Goal: Information Seeking & Learning: Learn about a topic

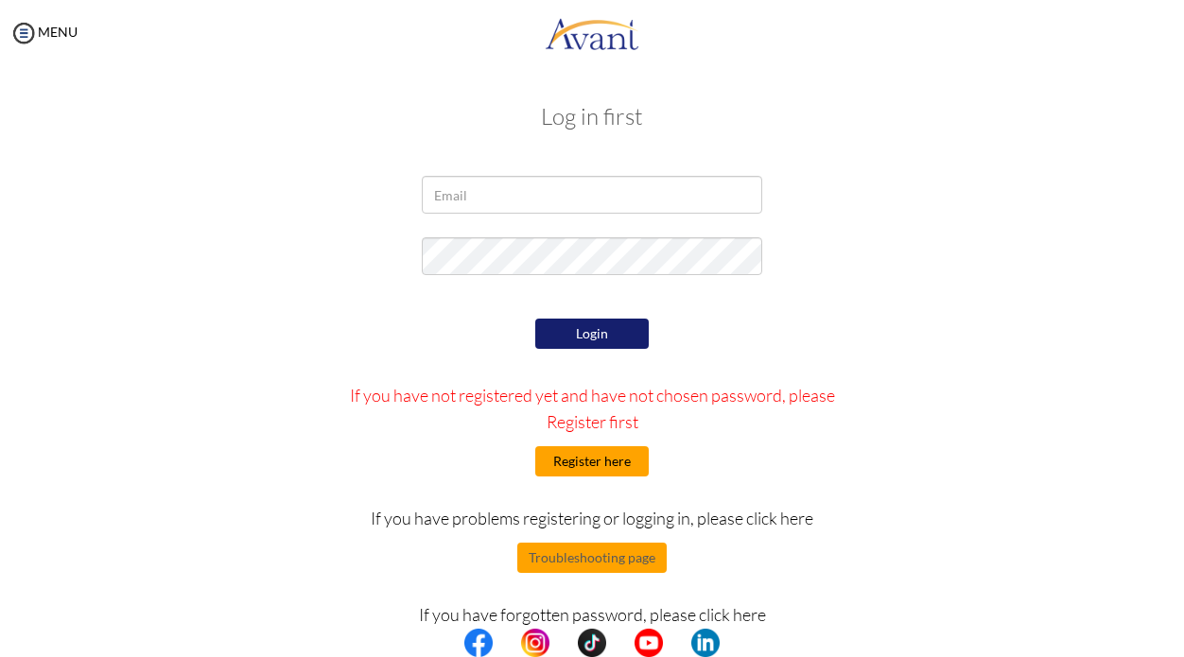
click at [565, 462] on button "Register here" at bounding box center [592, 461] width 114 height 30
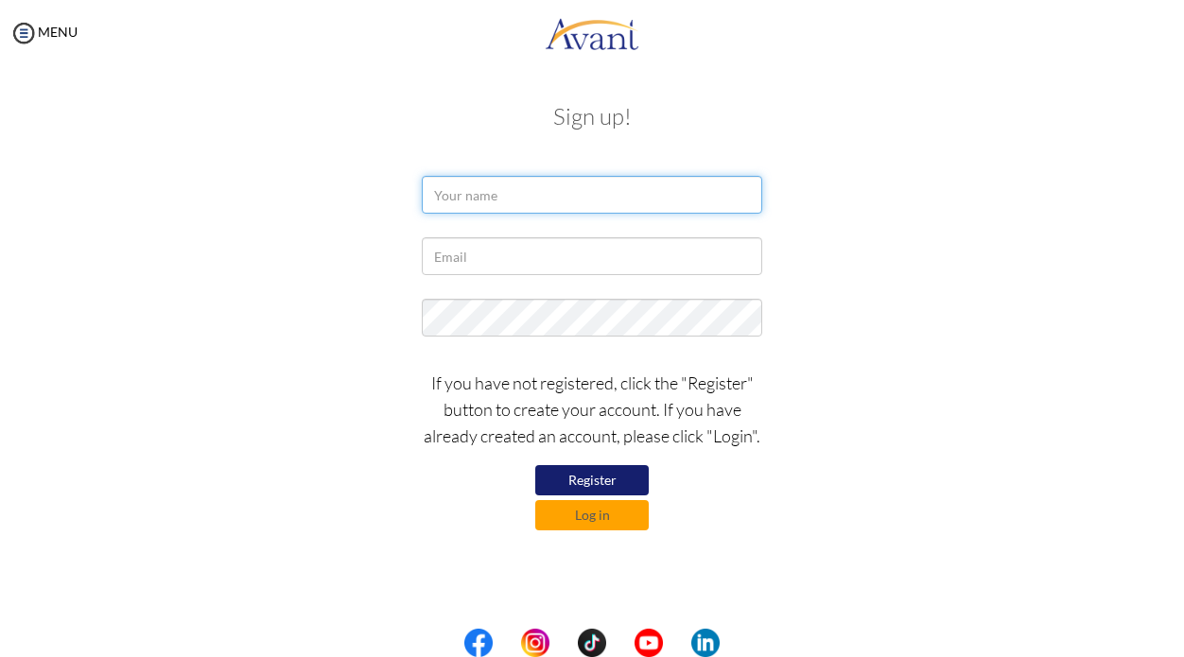
click at [546, 211] on input "text" at bounding box center [592, 195] width 341 height 38
type input "Dharrylle Nhicolle"
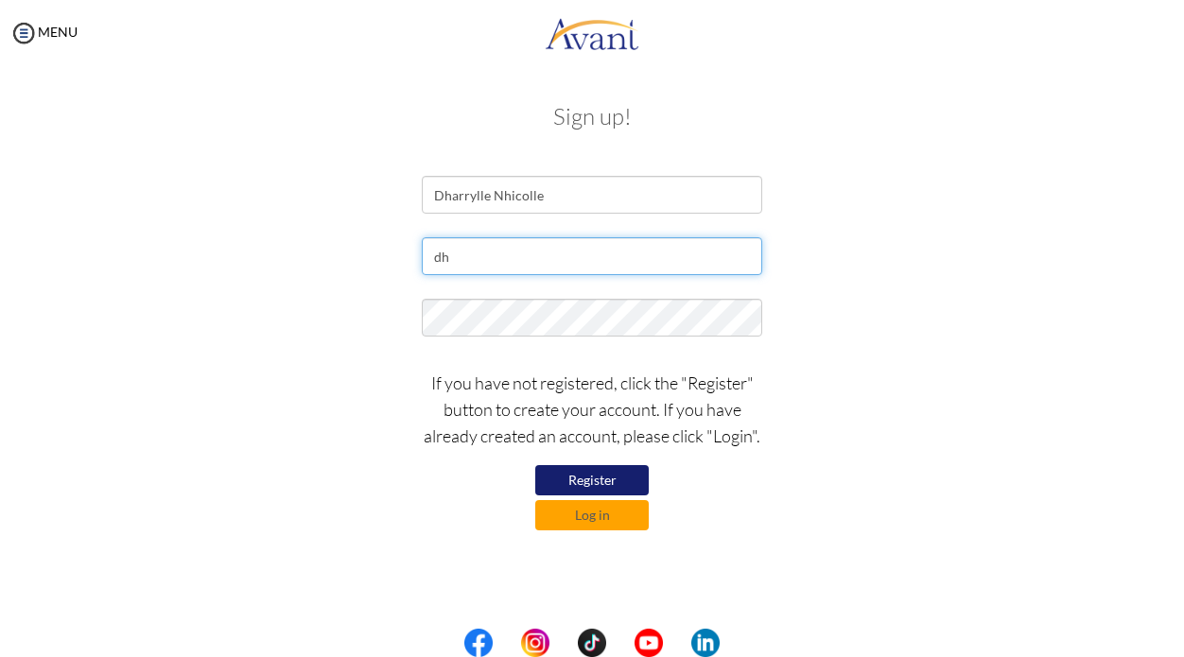
type input "[EMAIL_ADDRESS][DOMAIN_NAME]"
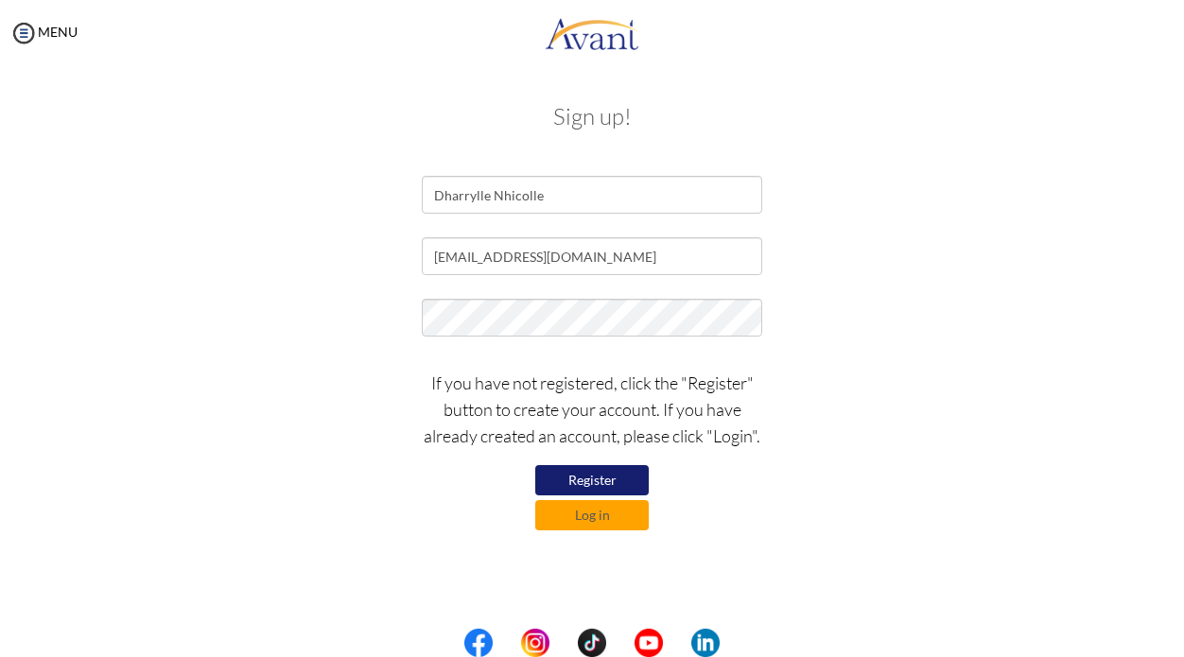
click at [559, 473] on button "Register" at bounding box center [592, 480] width 114 height 30
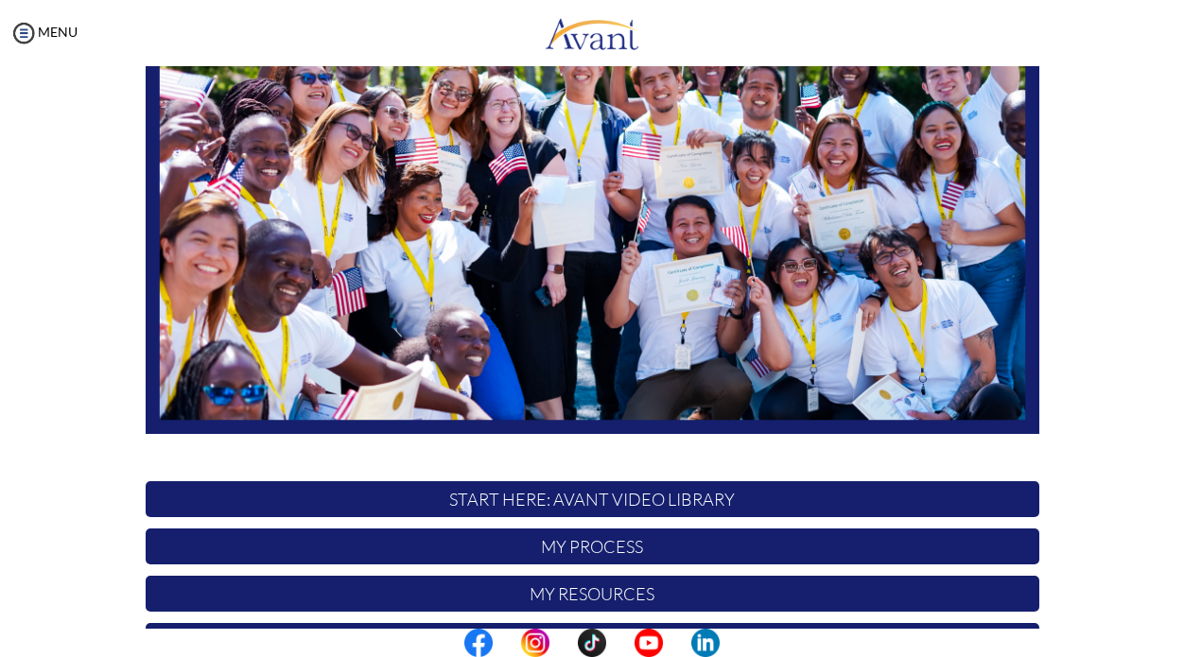
scroll to position [225, 0]
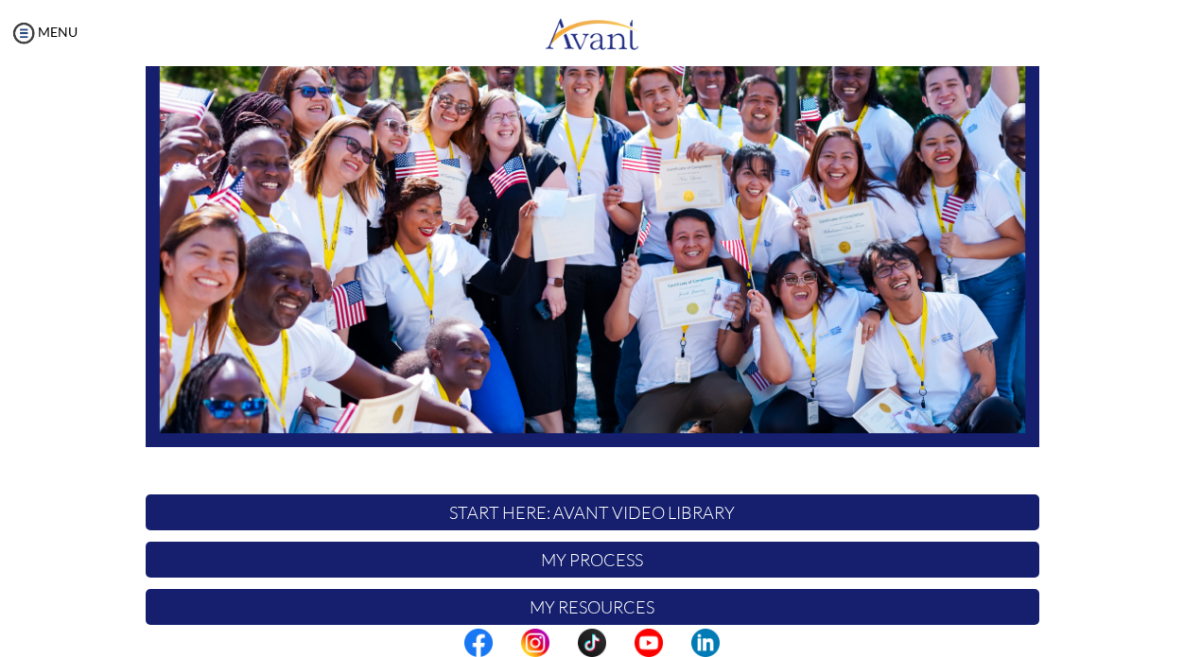
click at [555, 509] on p "START HERE: Avant Video Library" at bounding box center [593, 513] width 894 height 36
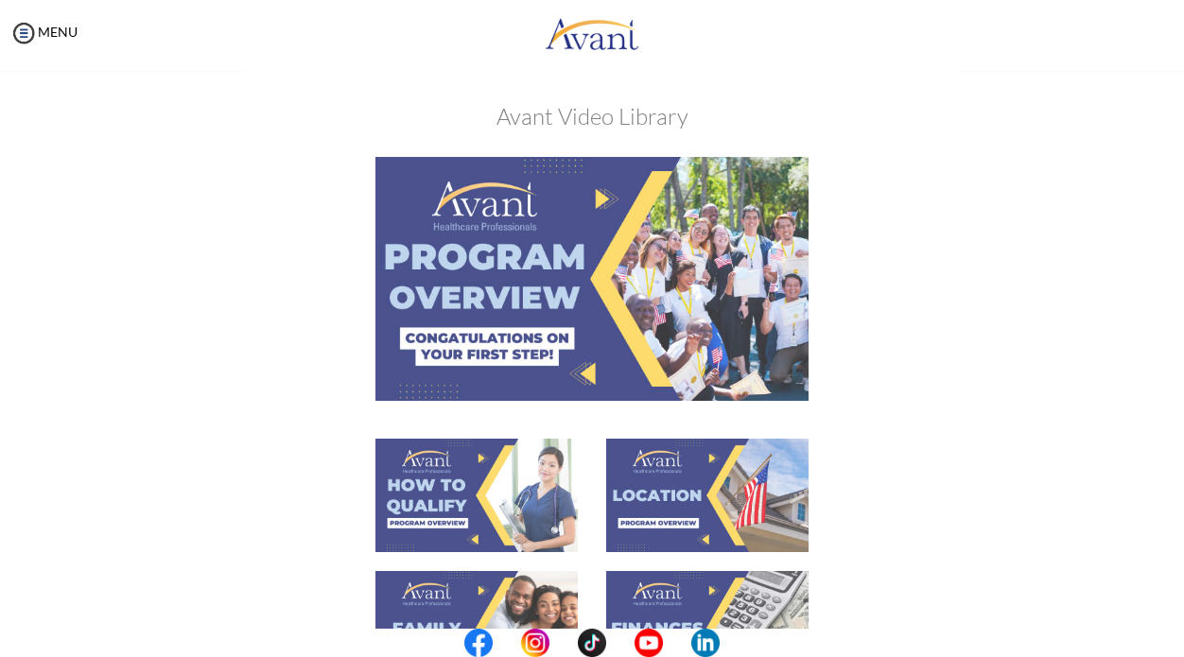
scroll to position [79, 0]
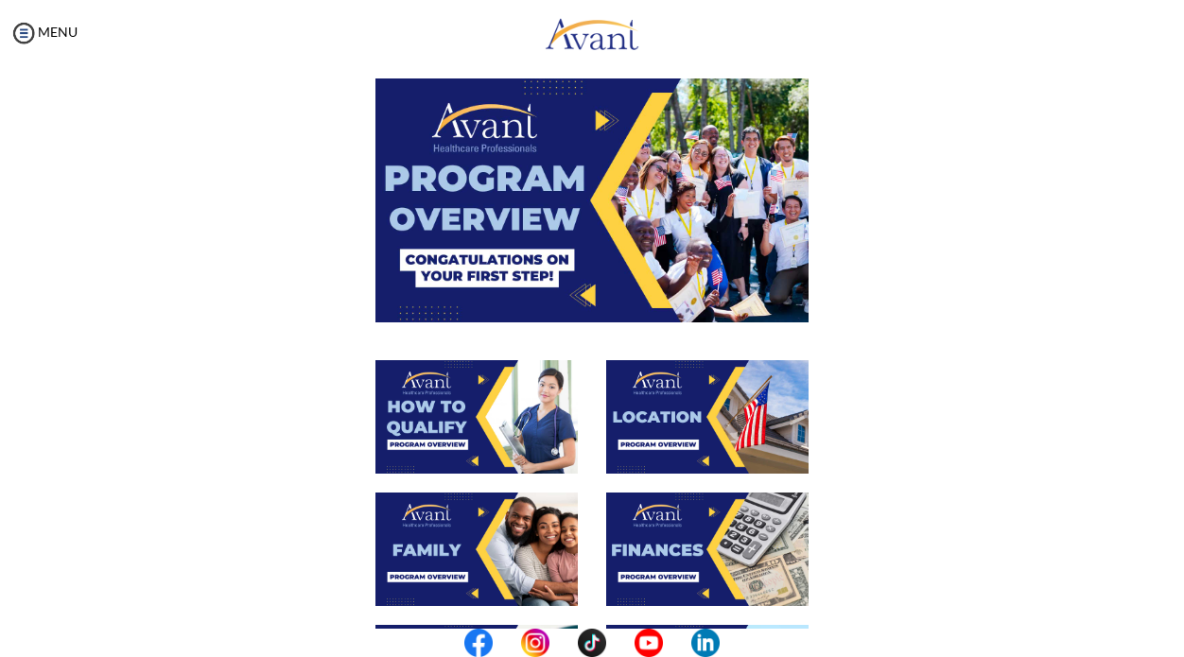
click at [603, 124] on img at bounding box center [592, 200] width 433 height 243
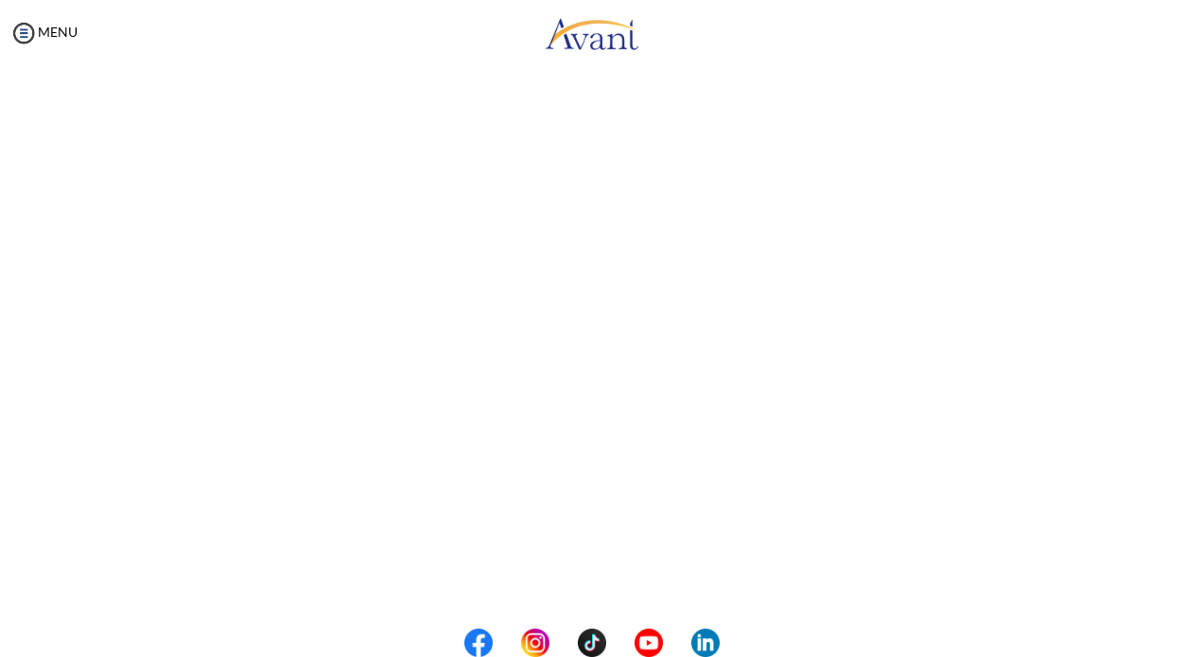
scroll to position [272, 0]
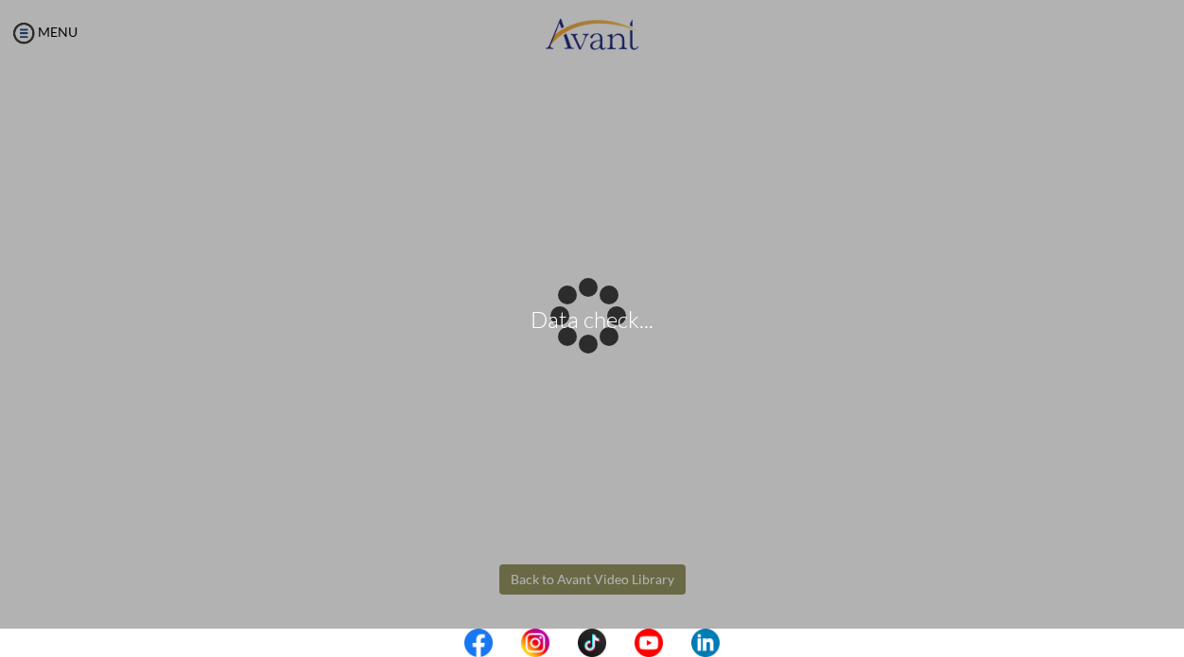
click at [591, 583] on body "Data check... Maintenance break. Please come back in 2 hours. MENU My Status Wh…" at bounding box center [592, 328] width 1184 height 657
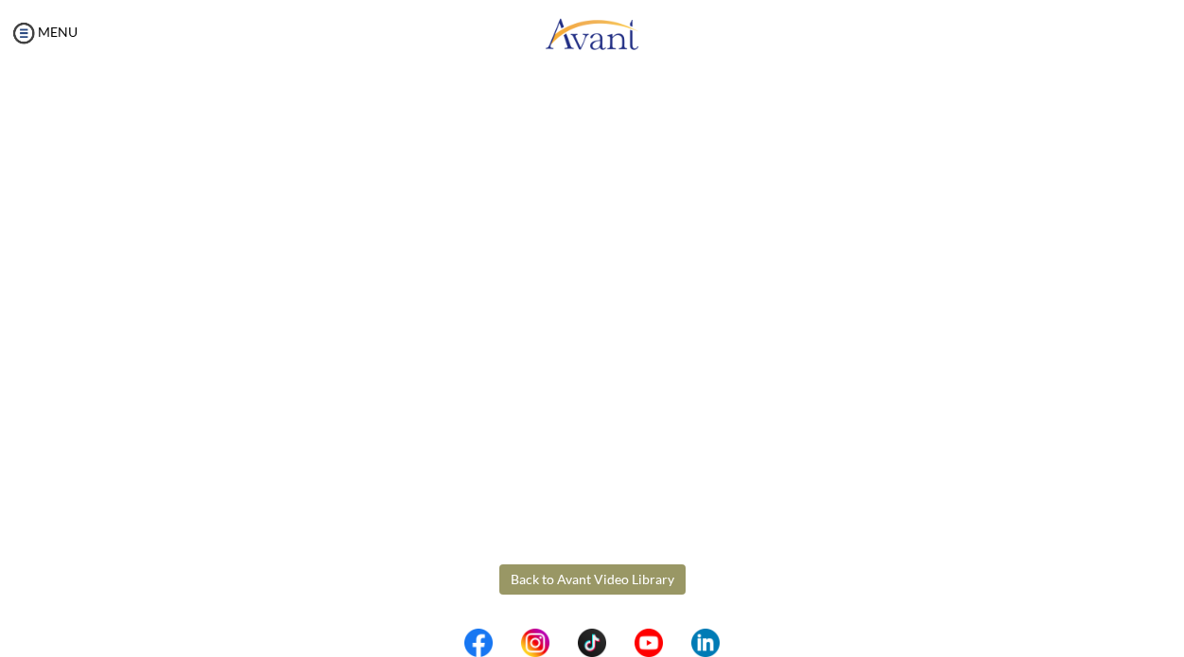
click at [589, 574] on button "Back to Avant Video Library" at bounding box center [592, 580] width 186 height 30
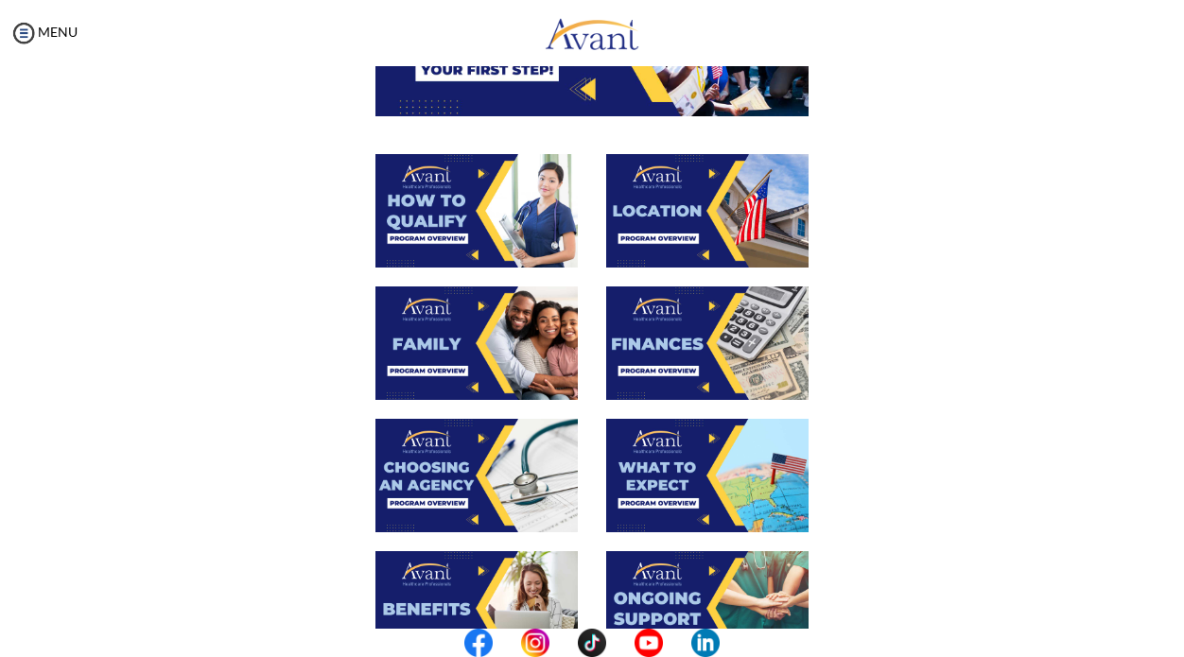
scroll to position [180, 0]
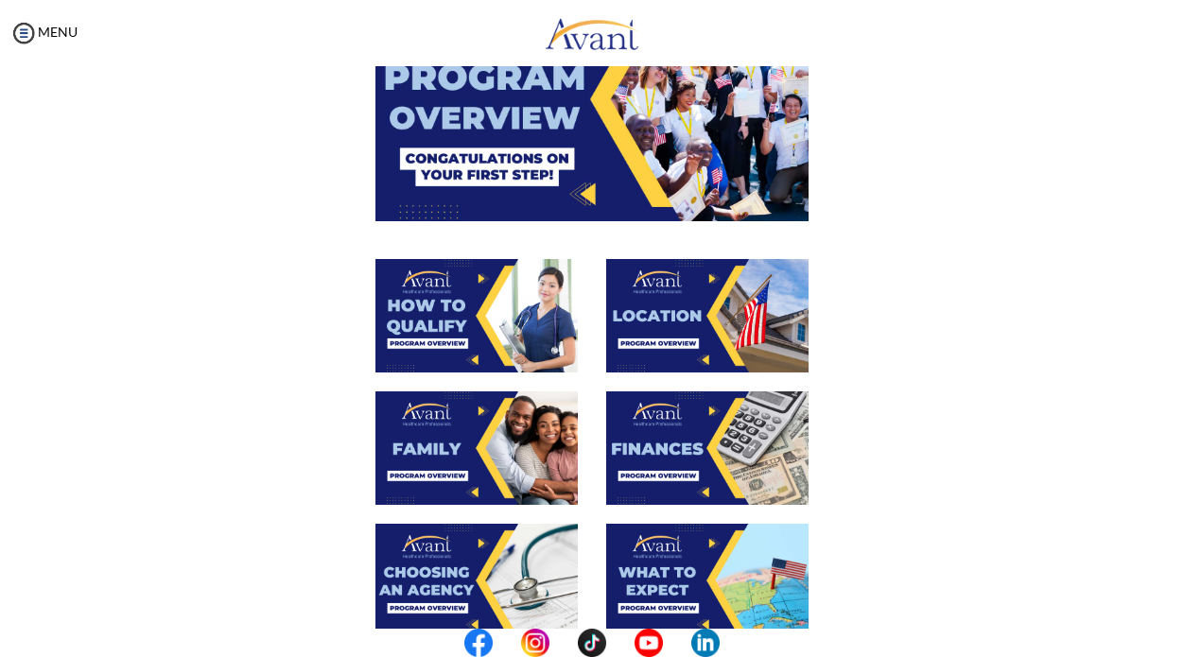
click at [463, 304] on img at bounding box center [477, 316] width 202 height 114
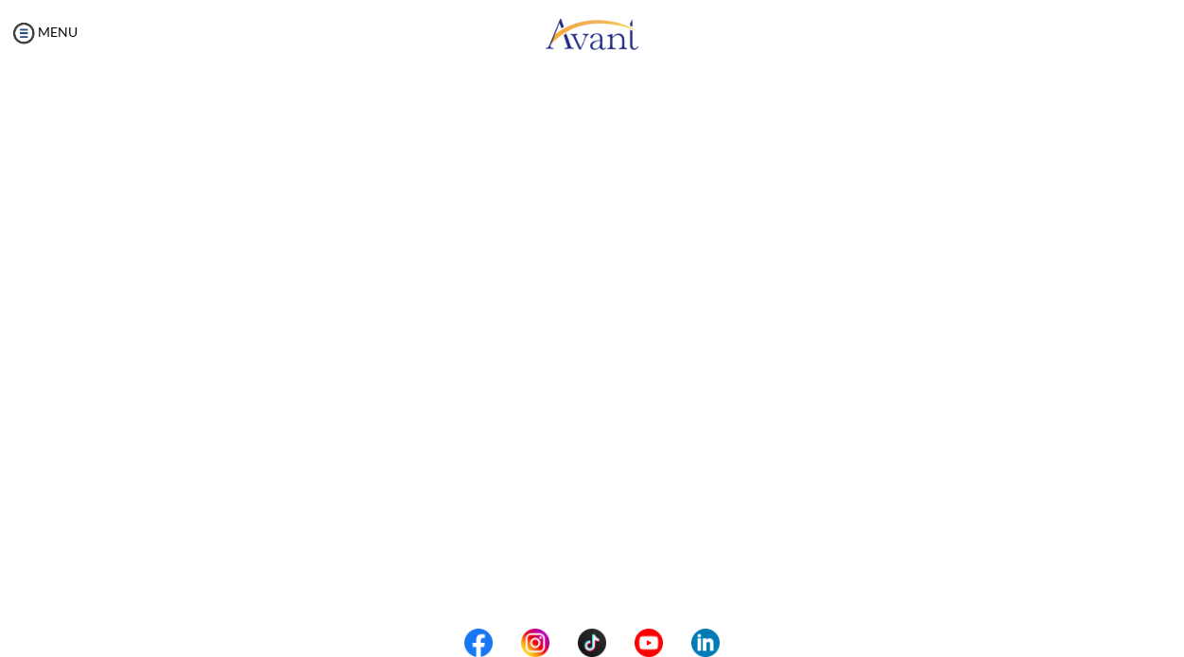
scroll to position [272, 0]
click at [522, 590] on body "Maintenance break. Please come back in 2 hours. MENU My Status What is the next…" at bounding box center [592, 328] width 1184 height 657
click at [545, 582] on button "Back to Avant Video Library" at bounding box center [592, 580] width 186 height 30
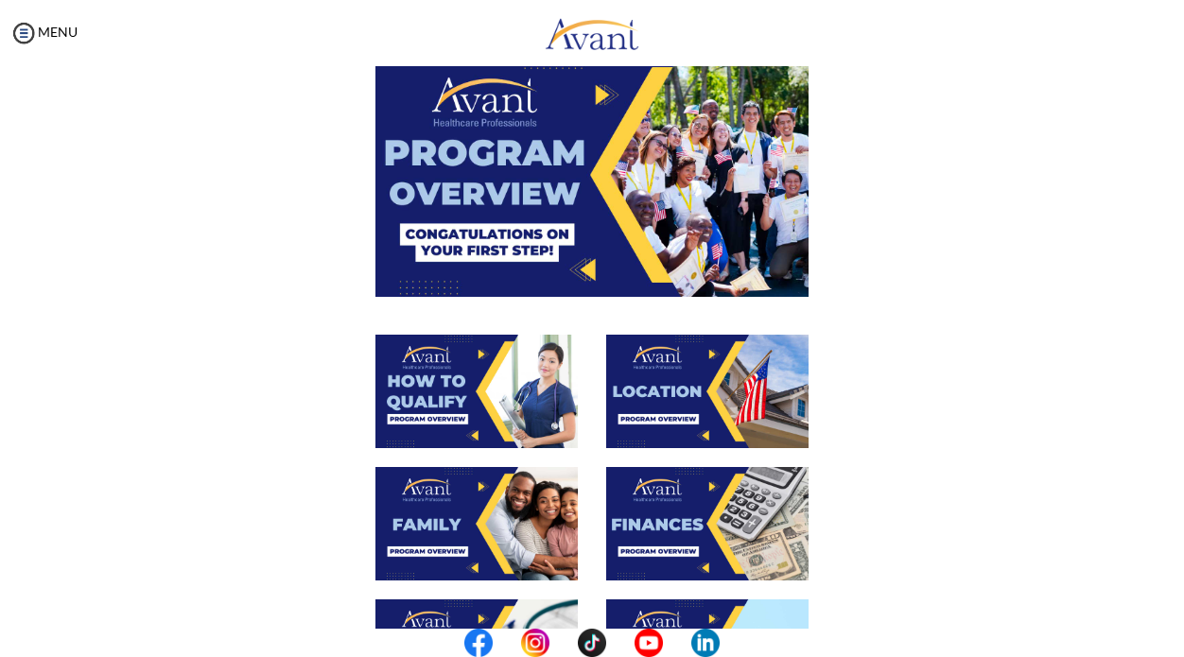
scroll to position [124, 0]
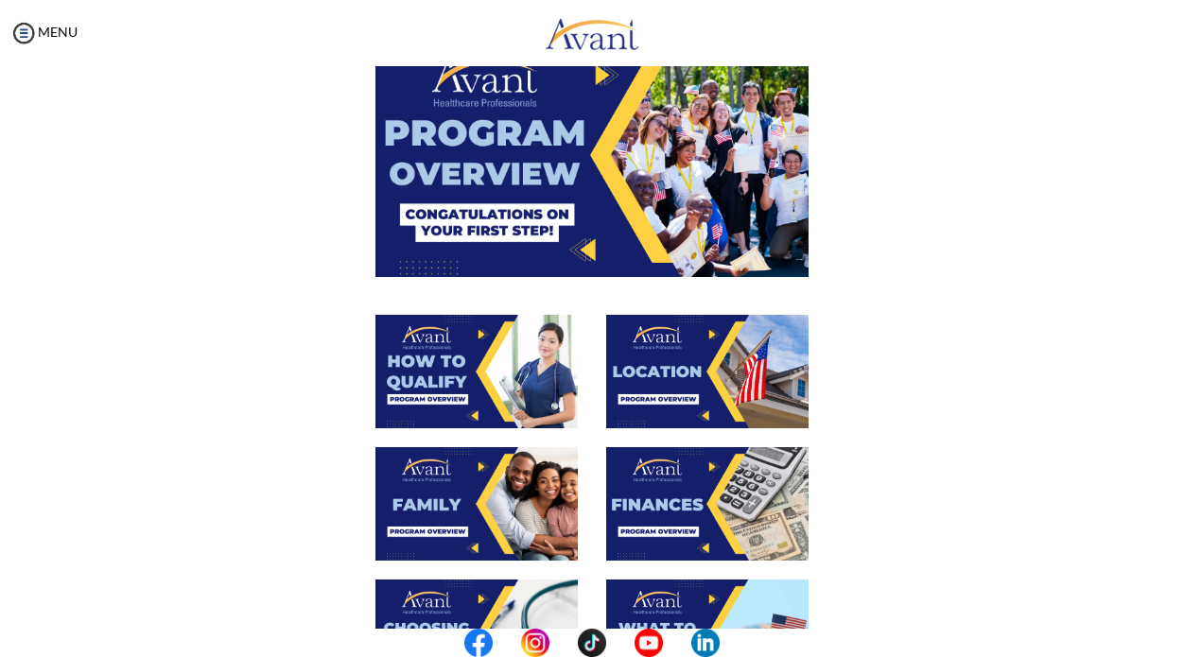
click at [719, 355] on img at bounding box center [707, 372] width 202 height 114
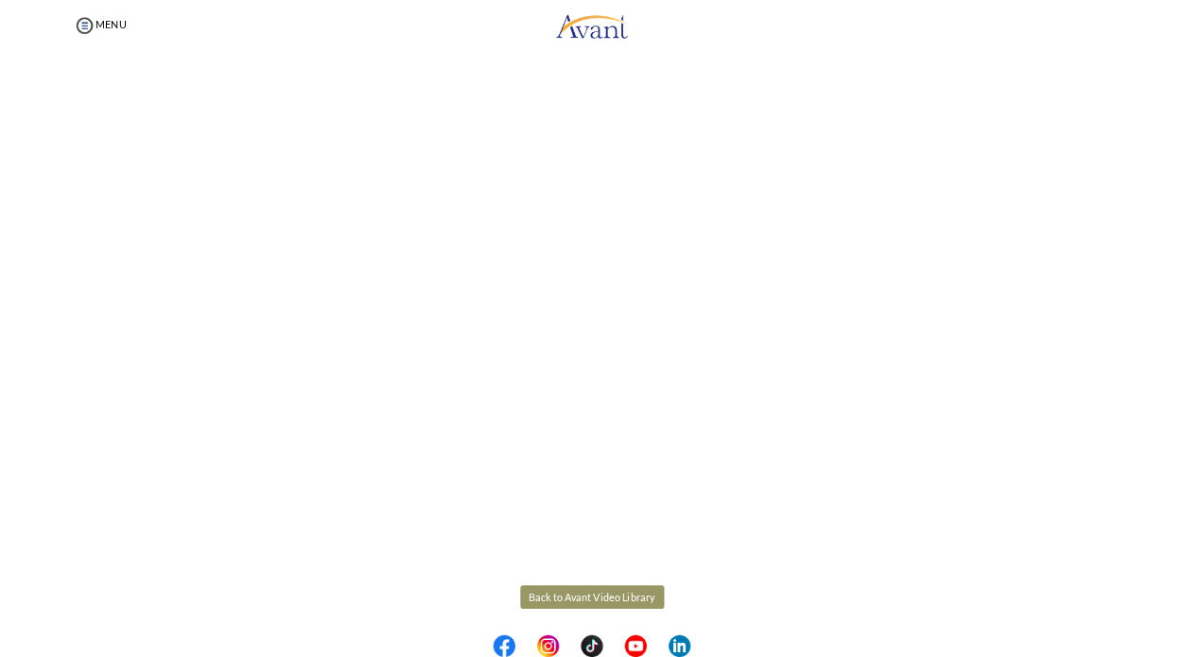
scroll to position [237, 0]
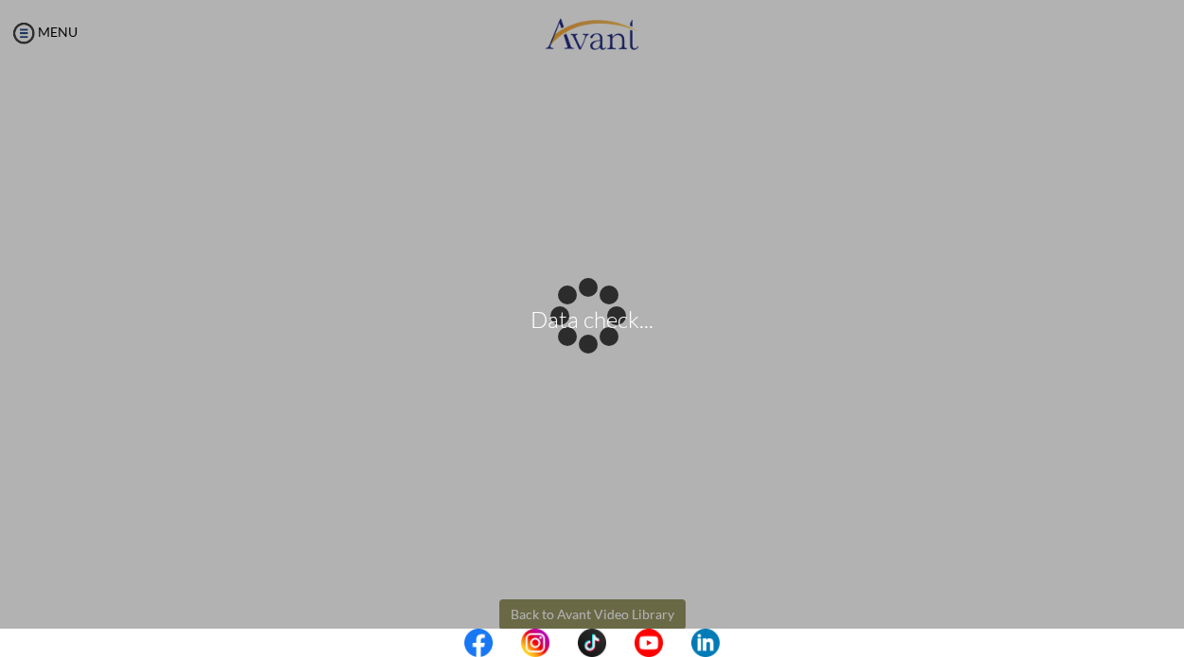
click at [552, 615] on body "Data check... Maintenance break. Please come back in 2 hours. MENU My Status Wh…" at bounding box center [592, 328] width 1184 height 657
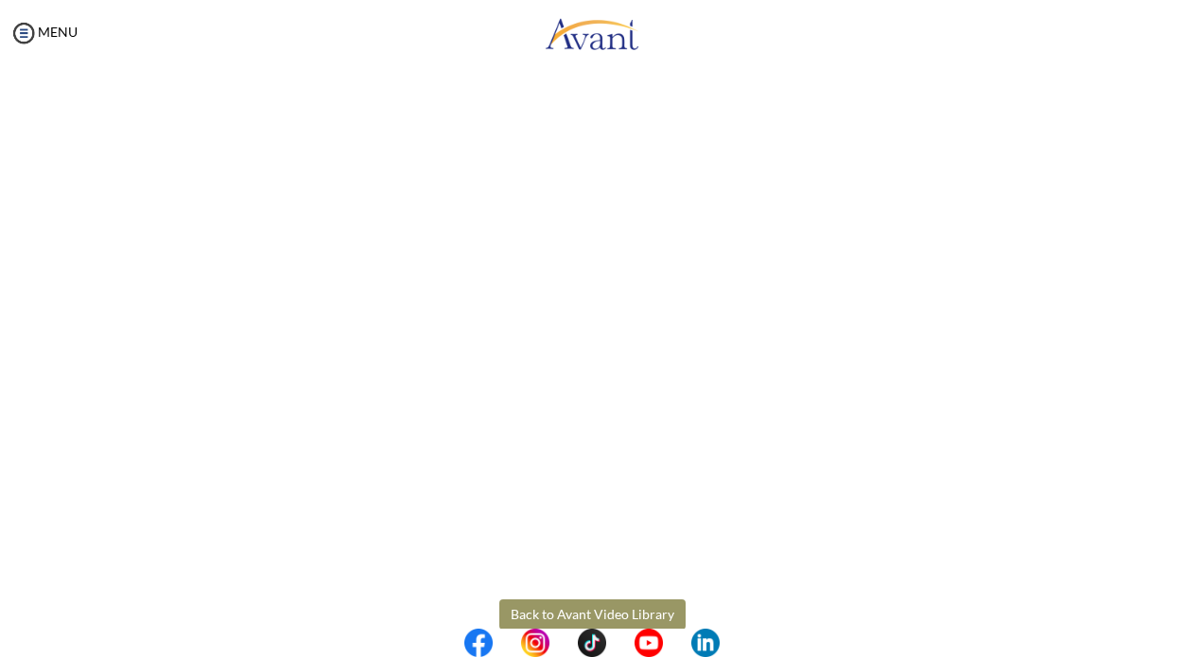
click at [571, 605] on button "Back to Avant Video Library" at bounding box center [592, 615] width 186 height 30
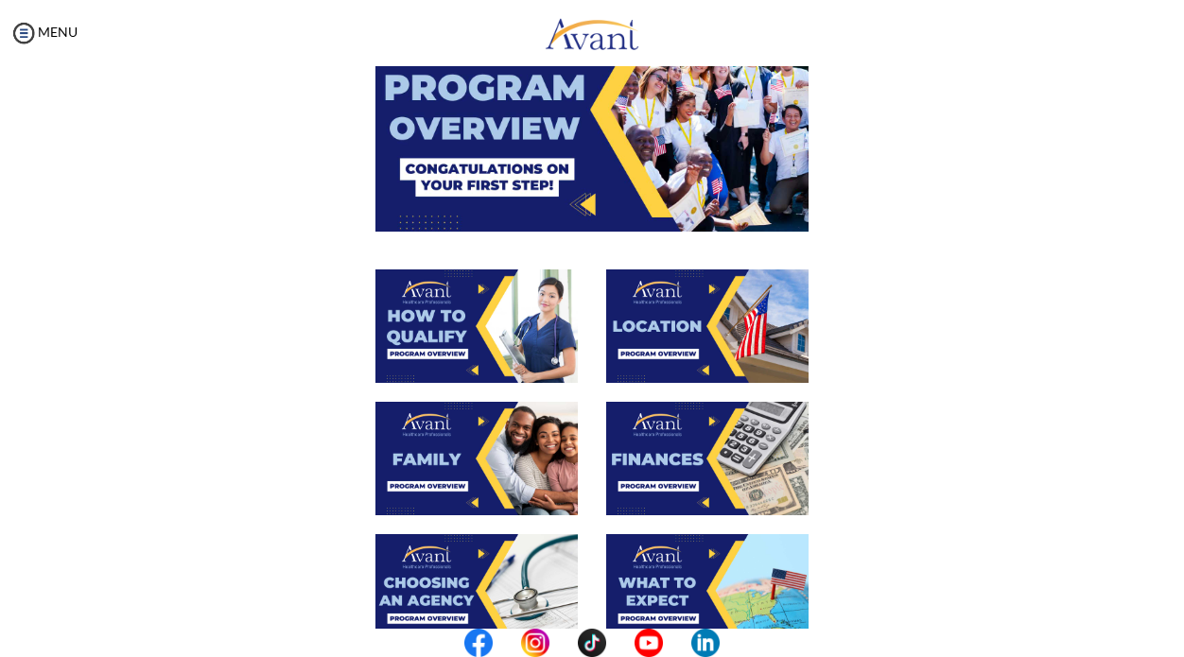
scroll to position [171, 0]
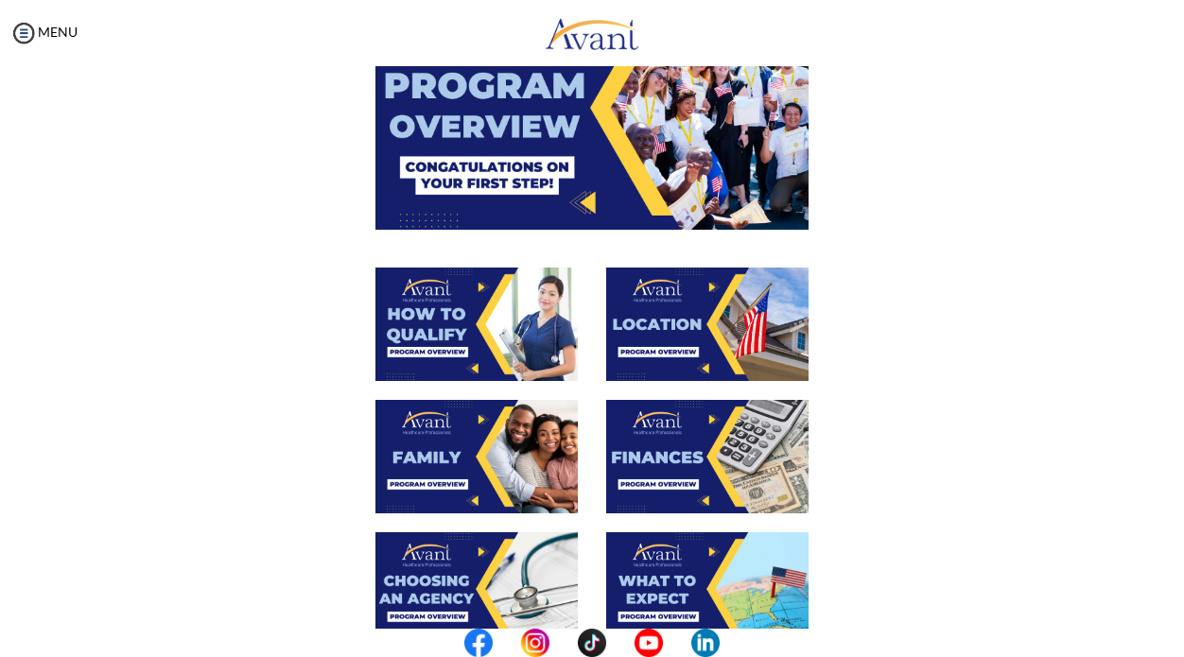
click at [487, 452] on img at bounding box center [477, 457] width 202 height 114
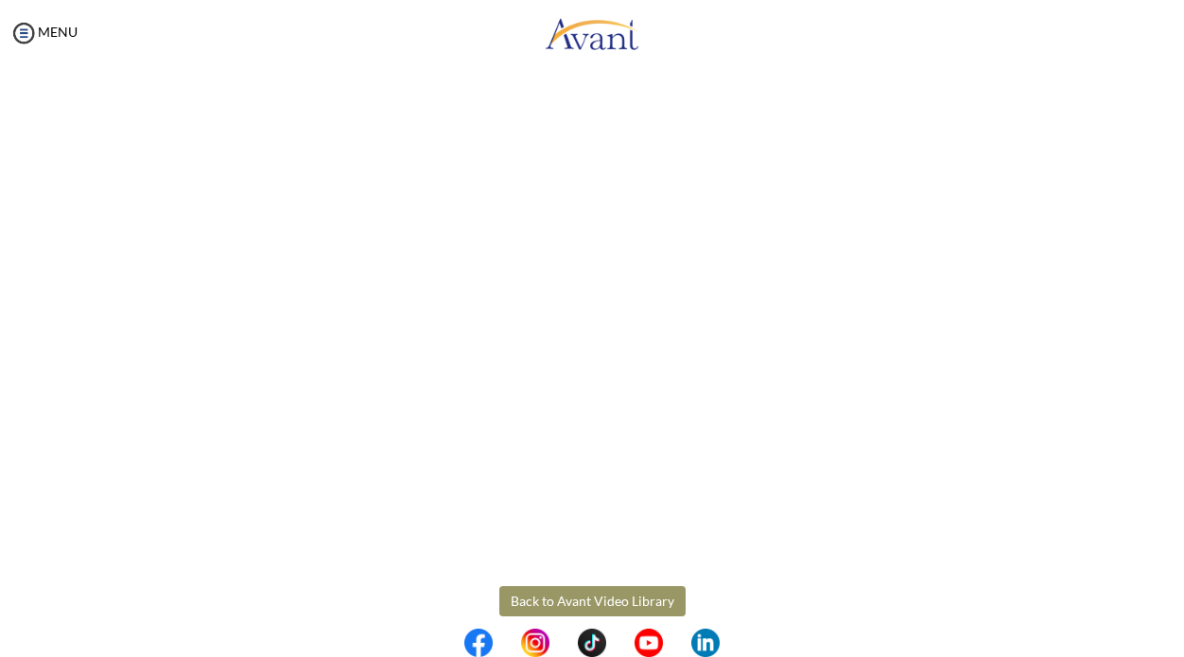
scroll to position [475, 0]
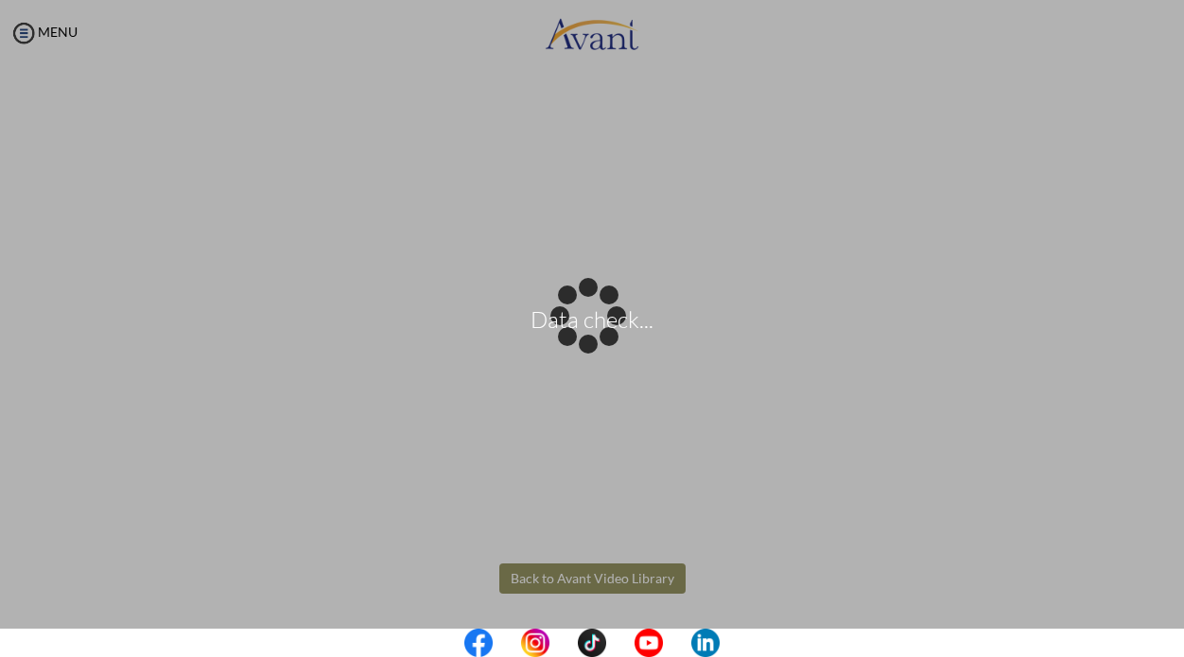
click at [531, 569] on body "Data check... Maintenance break. Please come back in 2 hours. MENU My Status Wh…" at bounding box center [592, 328] width 1184 height 657
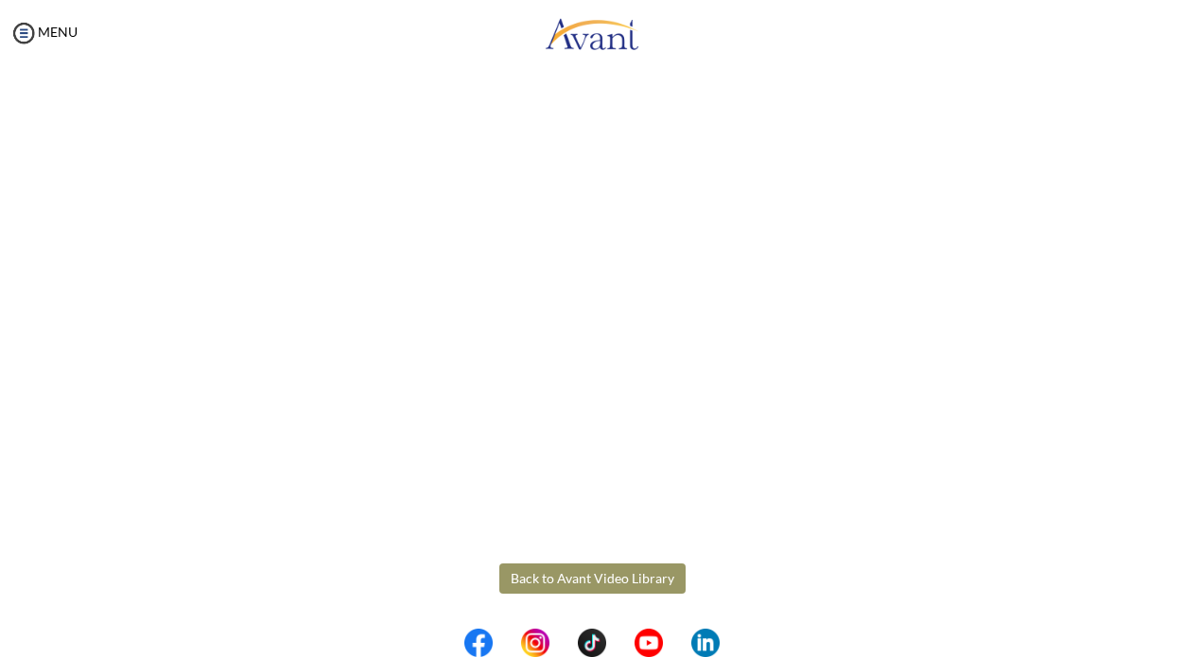
click at [544, 584] on button "Back to Avant Video Library" at bounding box center [592, 579] width 186 height 30
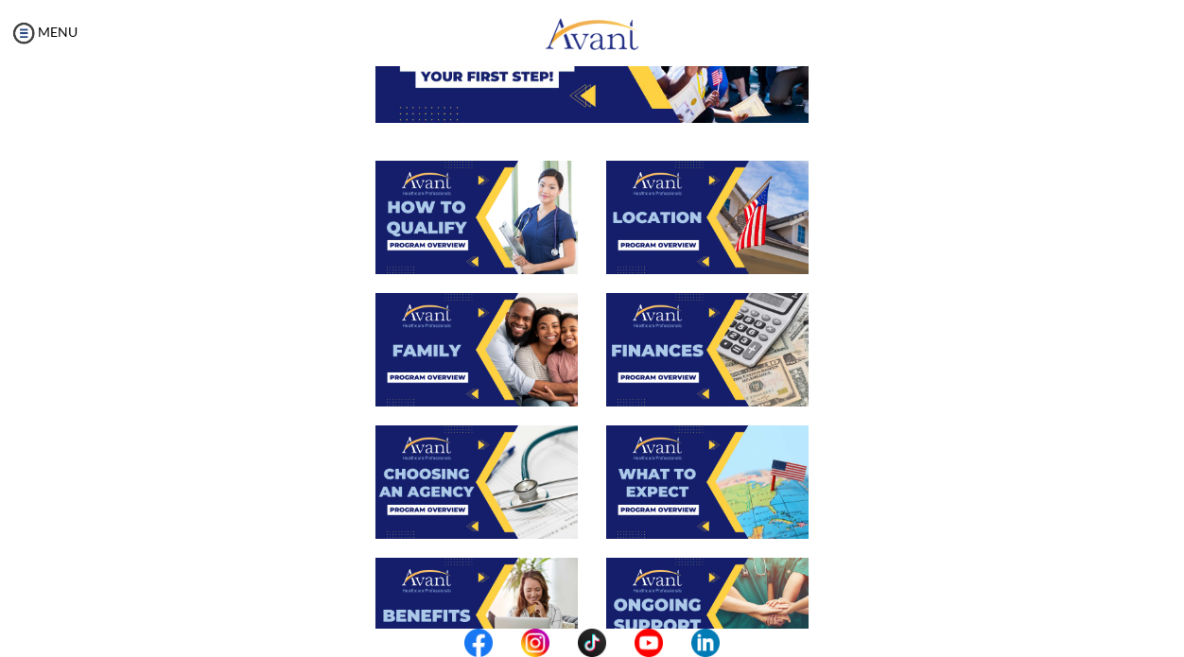
scroll to position [284, 0]
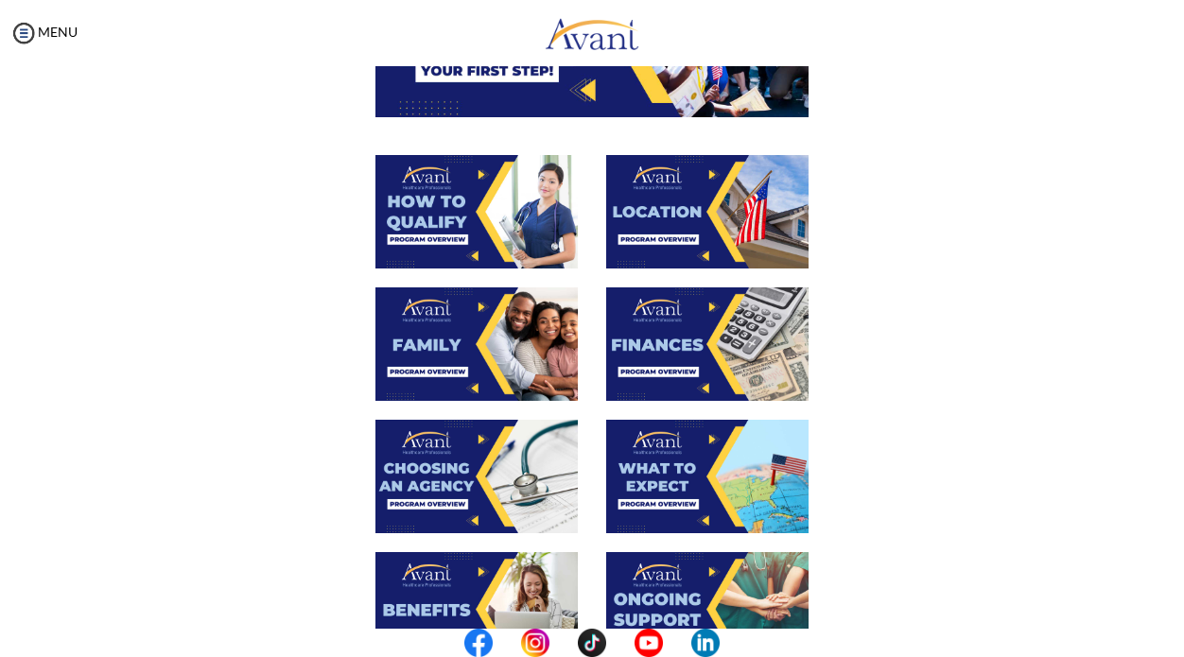
click at [697, 332] on img at bounding box center [707, 345] width 202 height 114
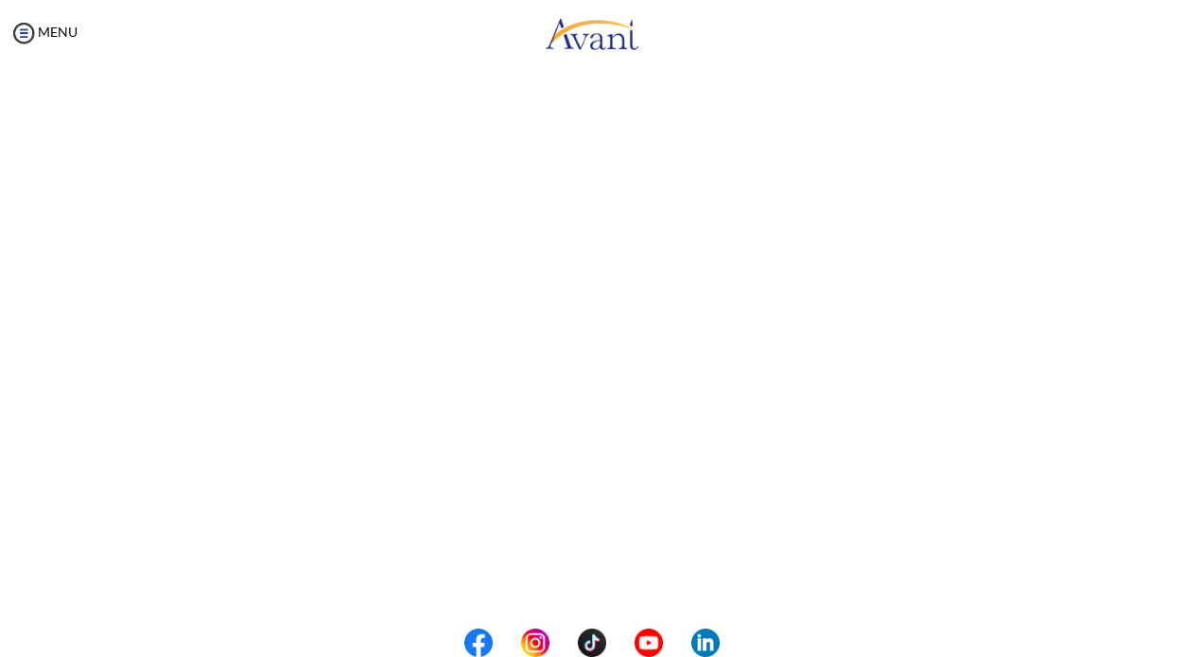
scroll to position [272, 0]
click at [597, 583] on body "Maintenance break. Please come back in 2 hours. MENU My Status What is the next…" at bounding box center [592, 328] width 1184 height 657
click at [597, 583] on button "Back to Avant Video Library" at bounding box center [592, 580] width 186 height 30
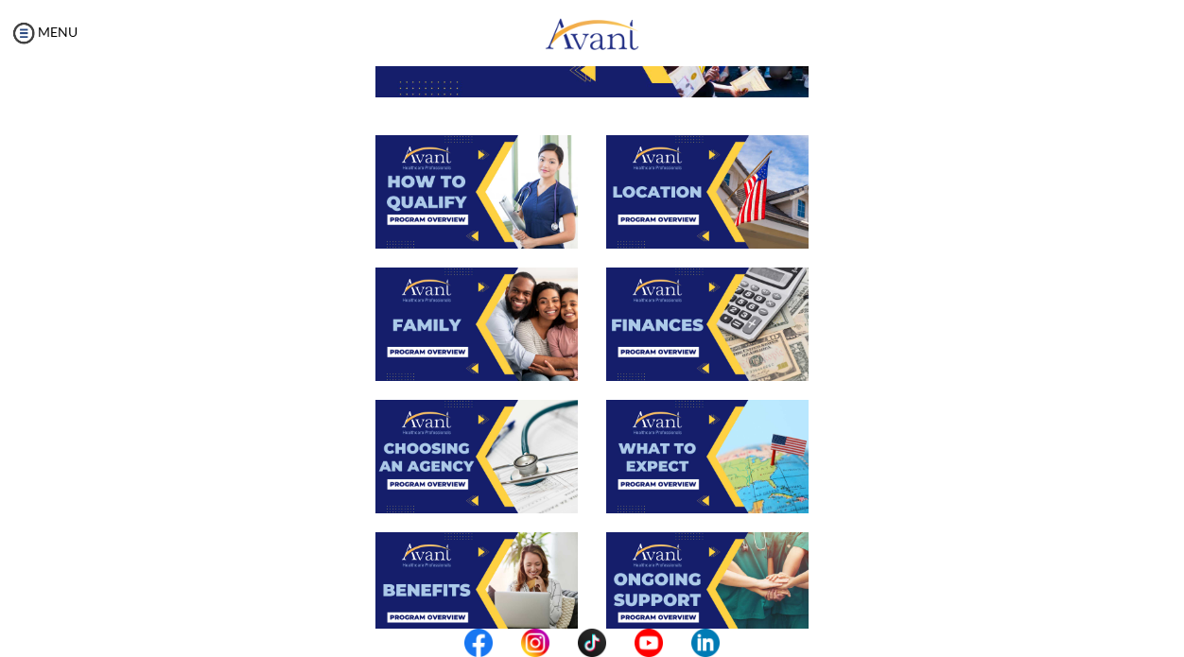
scroll to position [310, 0]
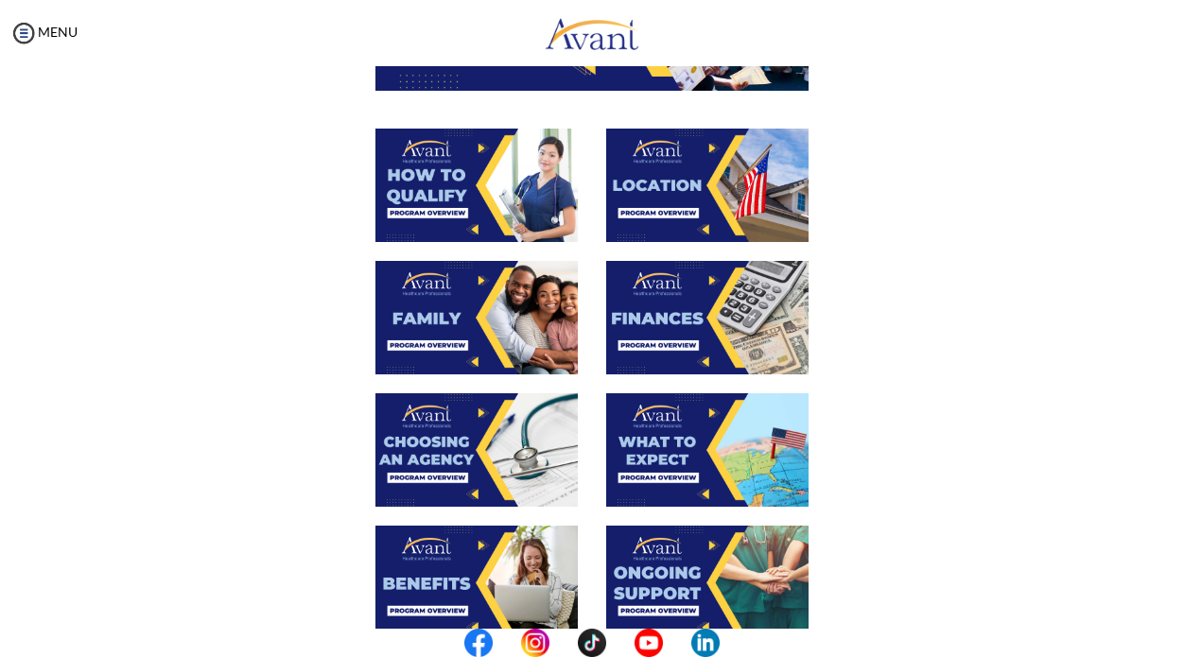
click at [478, 432] on img at bounding box center [477, 450] width 202 height 114
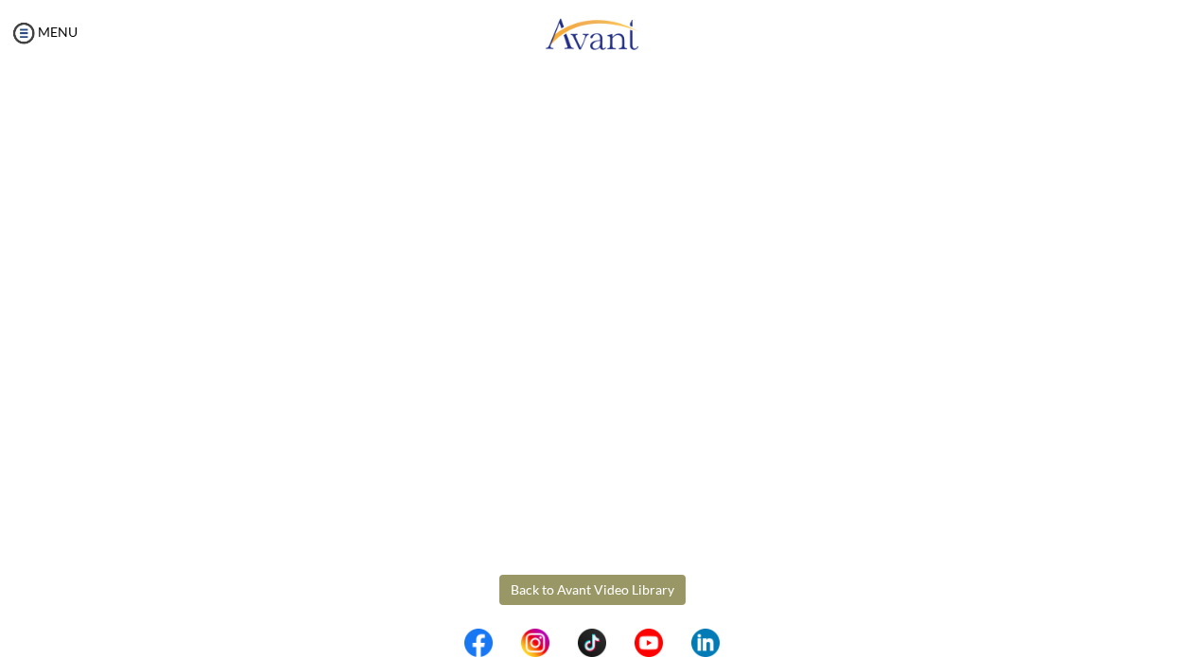
scroll to position [471, 0]
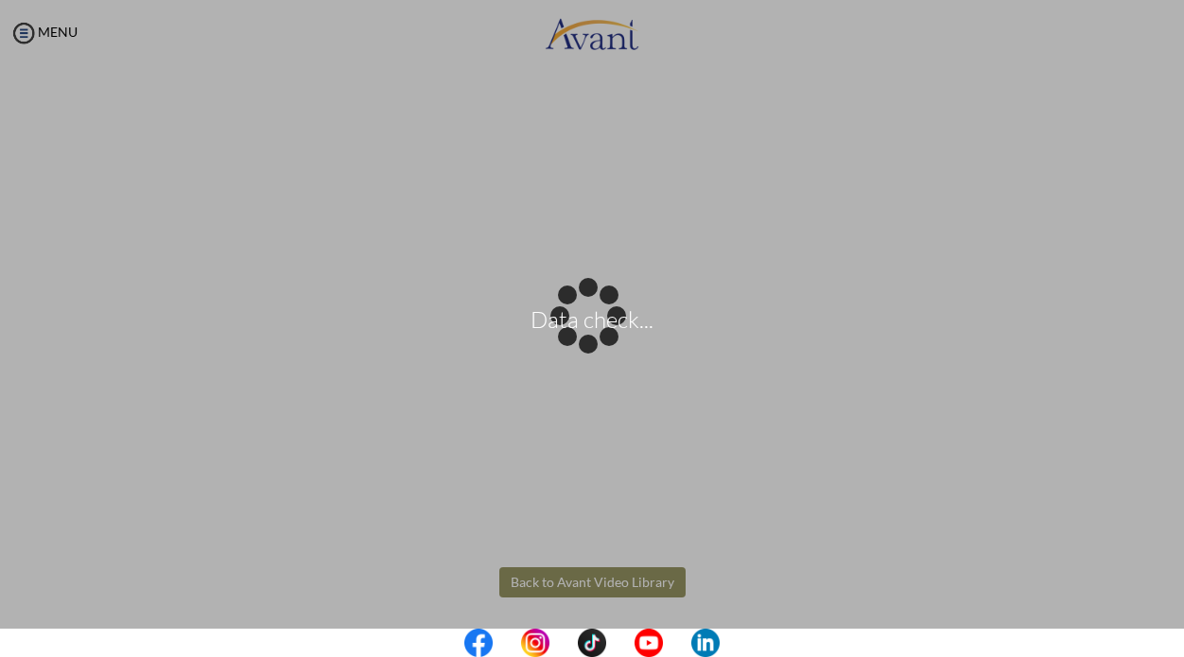
click at [569, 584] on body "Data check... Maintenance break. Please come back in 2 hours. MENU My Status Wh…" at bounding box center [592, 328] width 1184 height 657
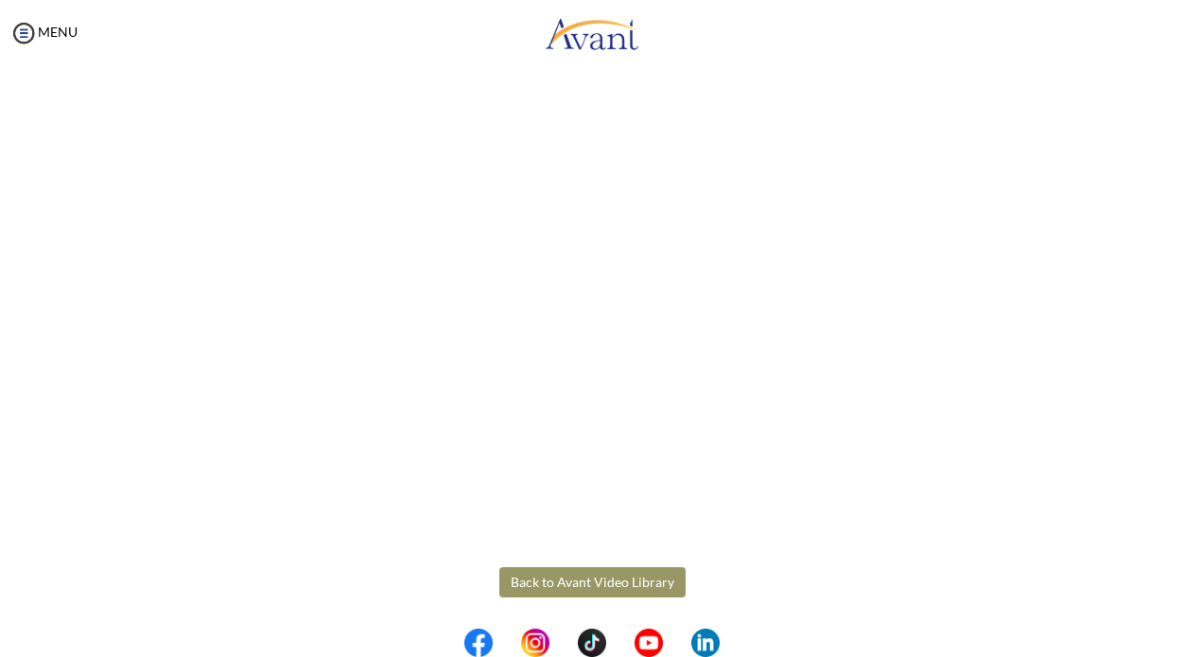
click at [598, 577] on button "Back to Avant Video Library" at bounding box center [592, 583] width 186 height 30
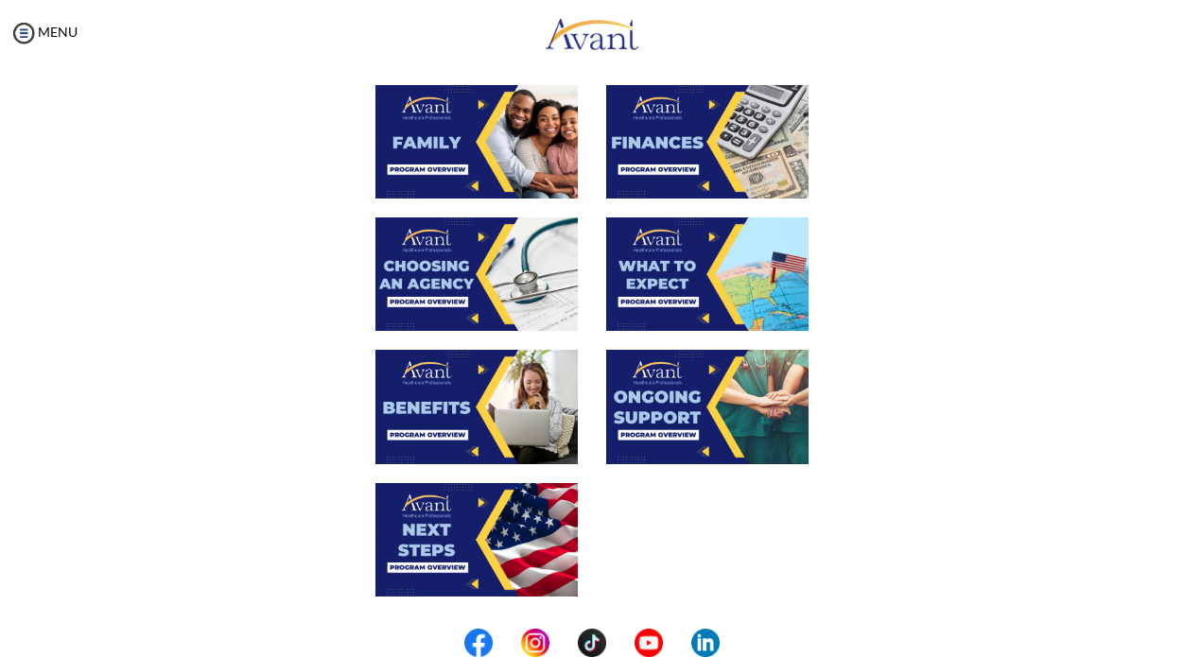
scroll to position [487, 0]
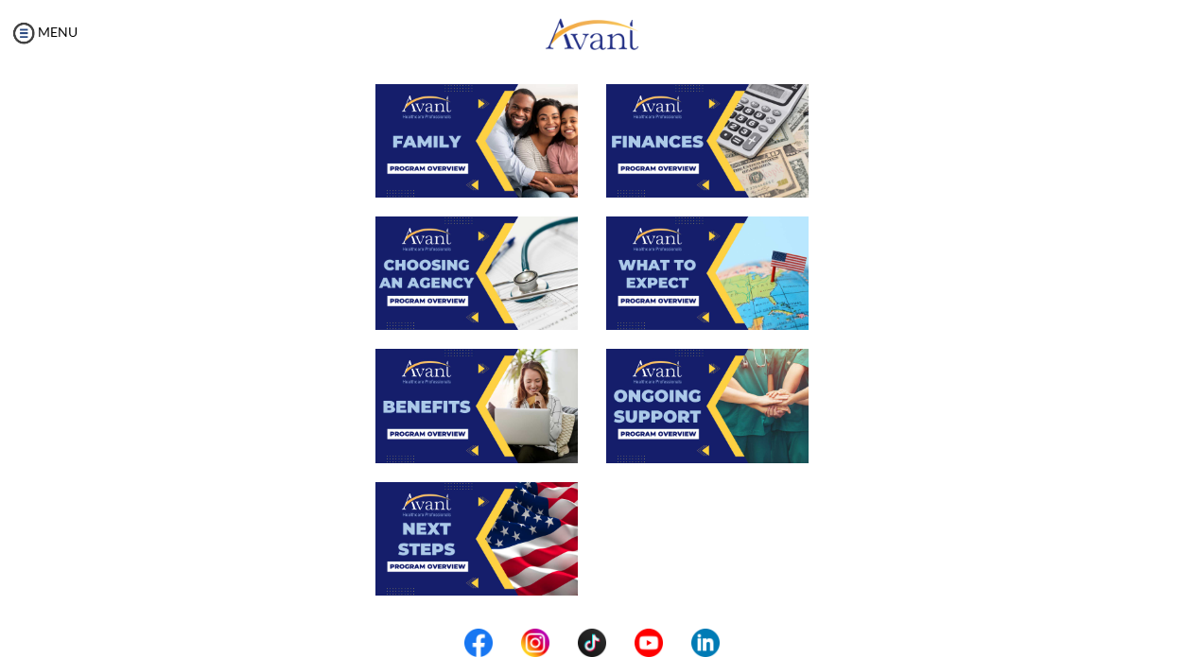
click at [682, 273] on img at bounding box center [707, 274] width 202 height 114
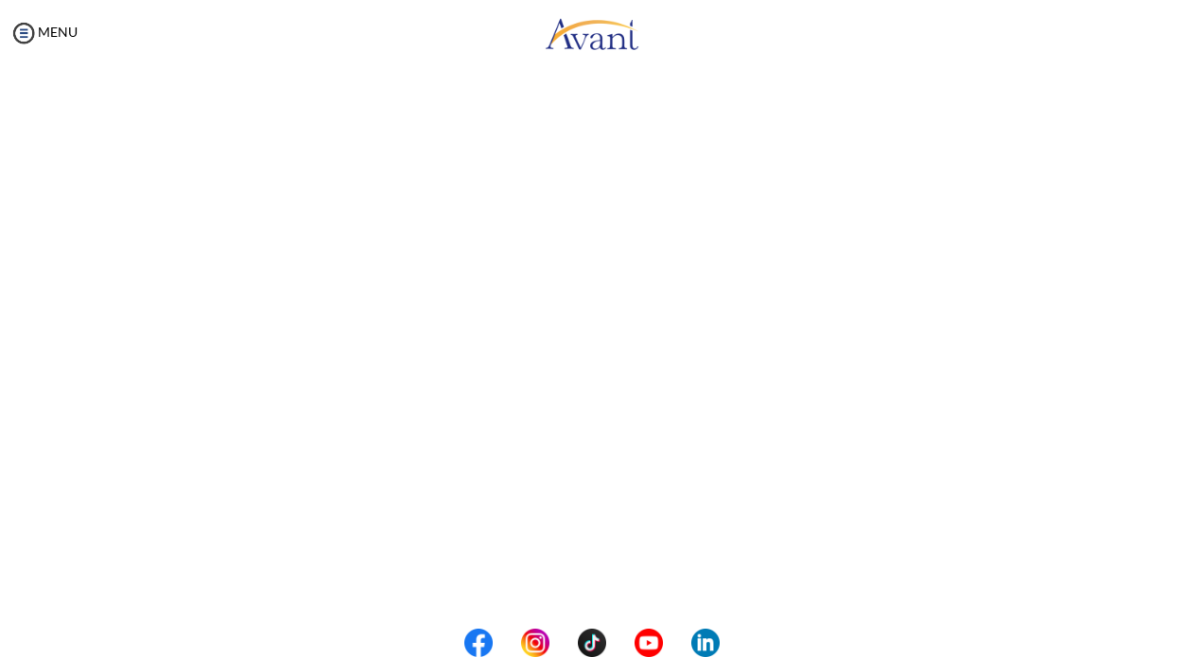
scroll to position [475, 0]
click at [591, 573] on body "Maintenance break. Please come back in 2 hours. MENU My Status What is the next…" at bounding box center [592, 328] width 1184 height 657
click at [591, 573] on button "Back to Avant Video Library" at bounding box center [592, 579] width 186 height 30
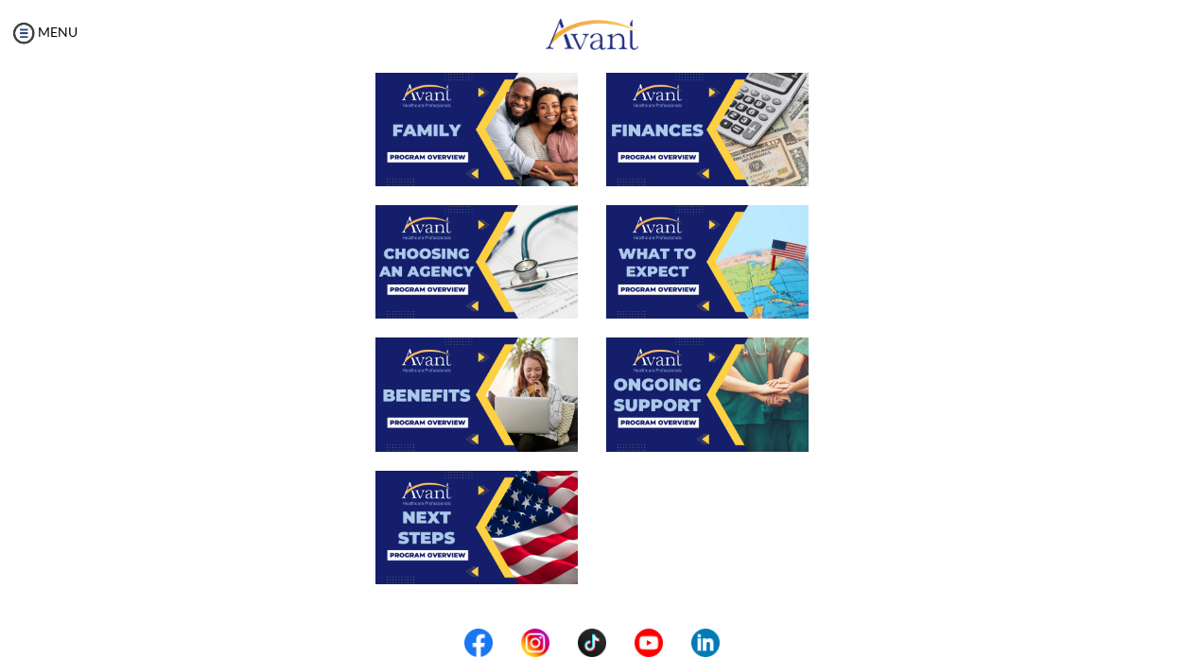
scroll to position [512, 0]
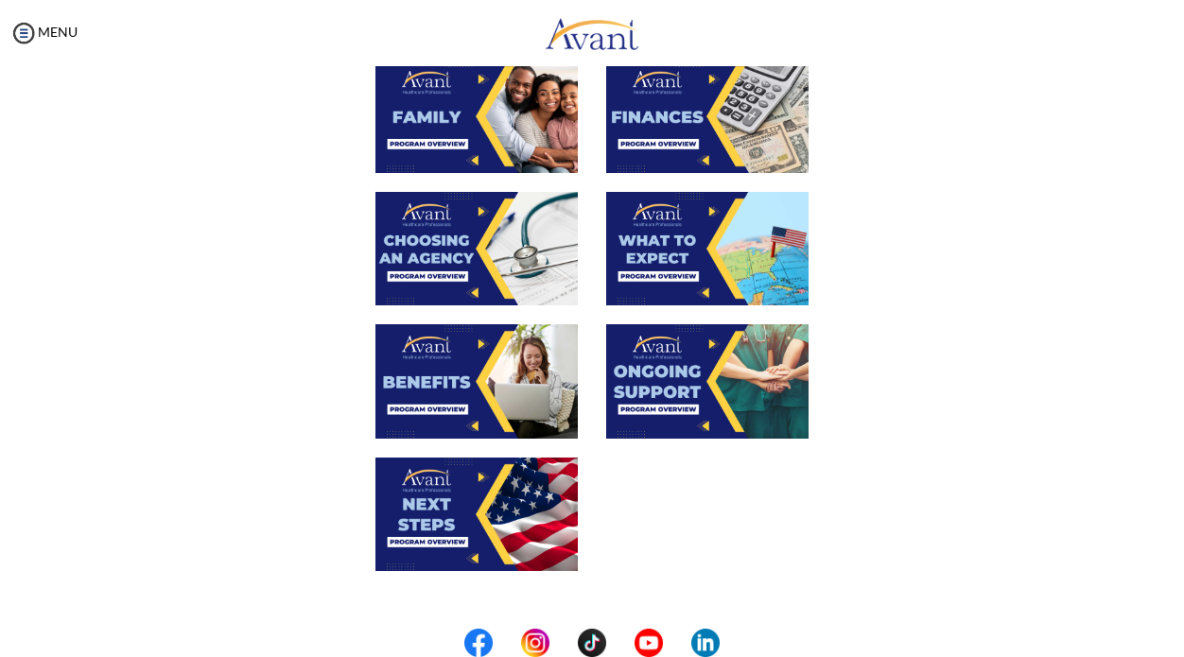
click at [453, 383] on img at bounding box center [477, 381] width 202 height 114
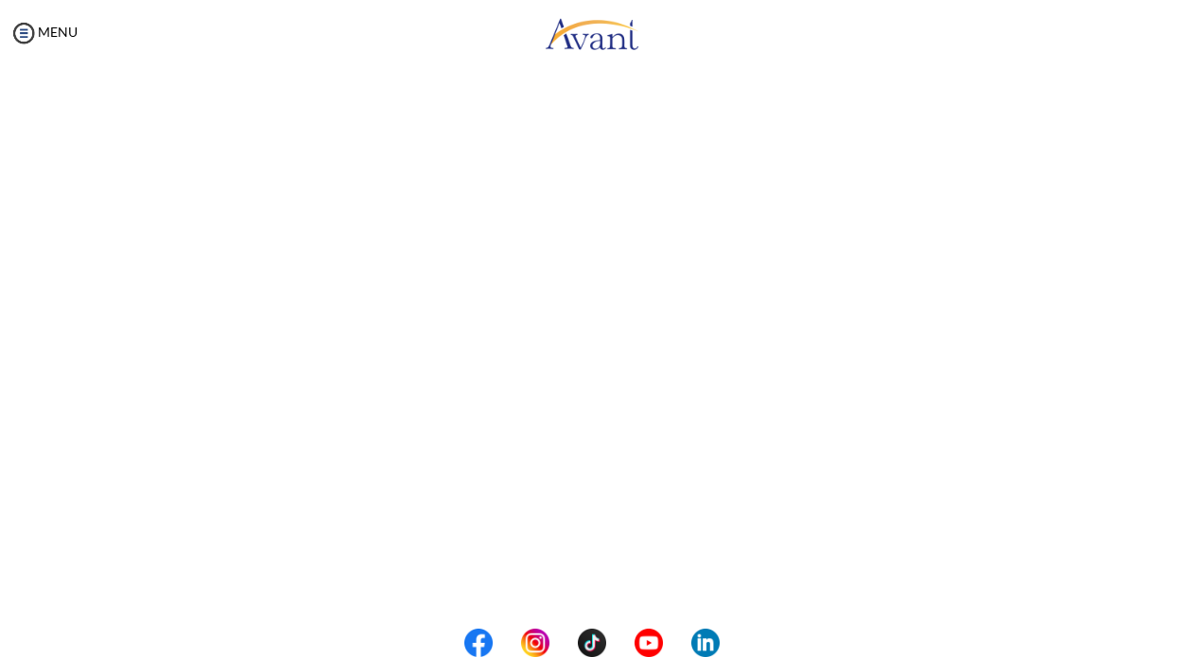
scroll to position [475, 0]
click at [561, 574] on body "Maintenance break. Please come back in 2 hours. MENU My Status What is the next…" at bounding box center [592, 328] width 1184 height 657
click at [579, 582] on button "Back to Avant Video Library" at bounding box center [592, 579] width 186 height 30
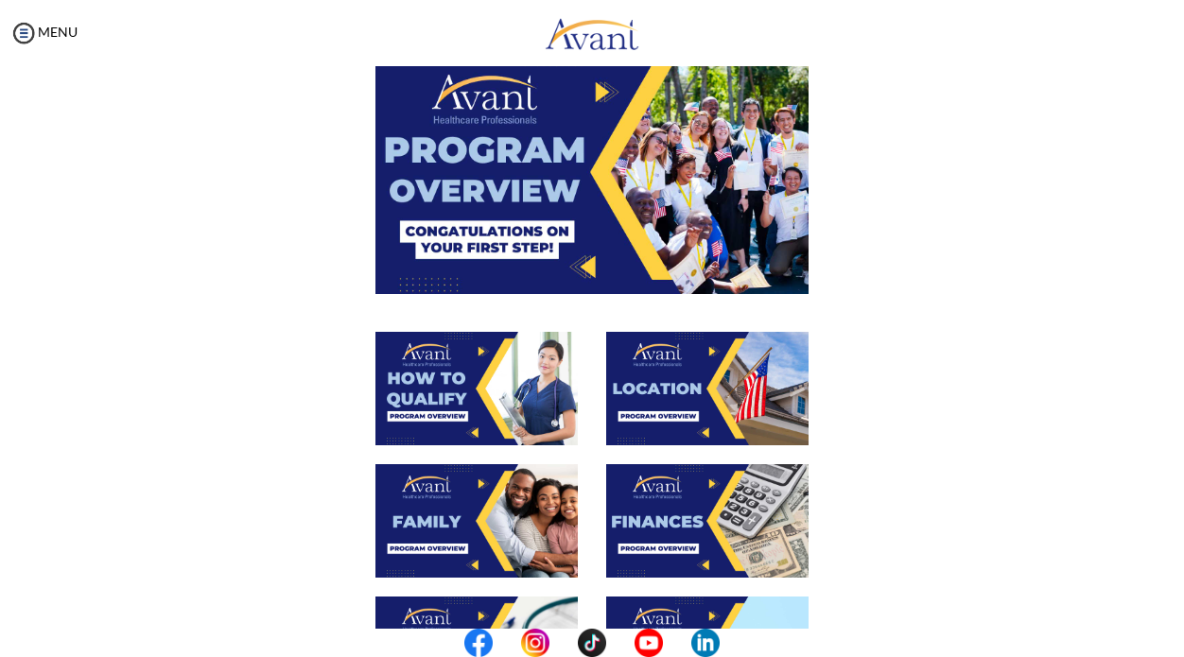
scroll to position [588, 0]
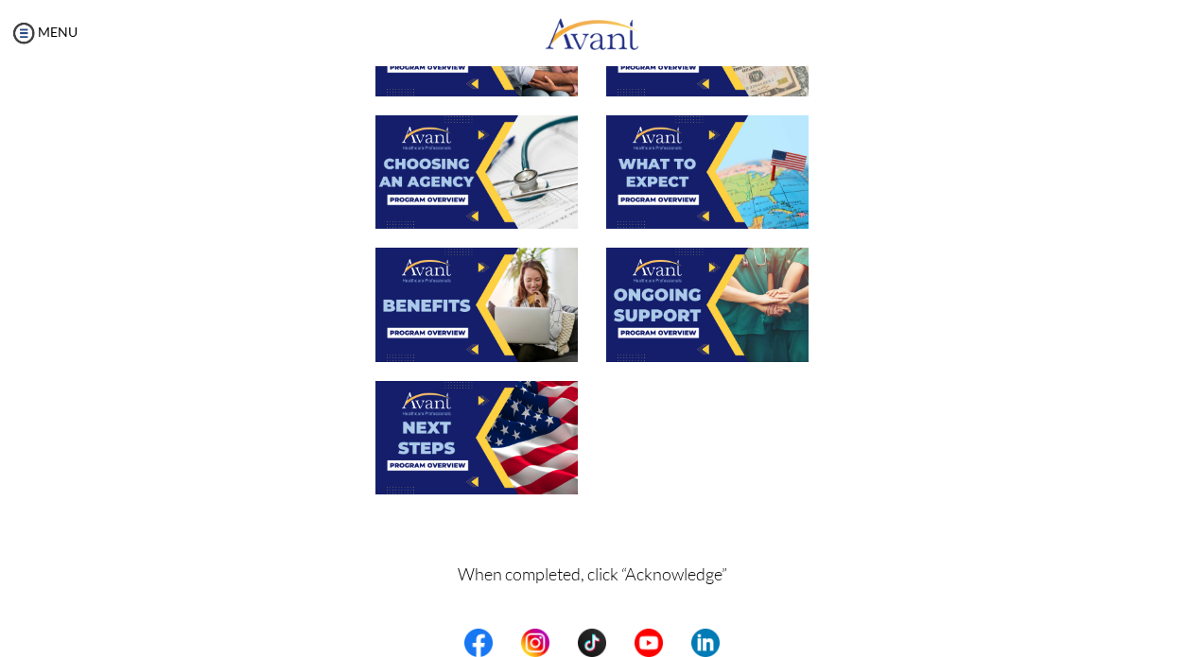
click at [656, 329] on img at bounding box center [707, 305] width 202 height 114
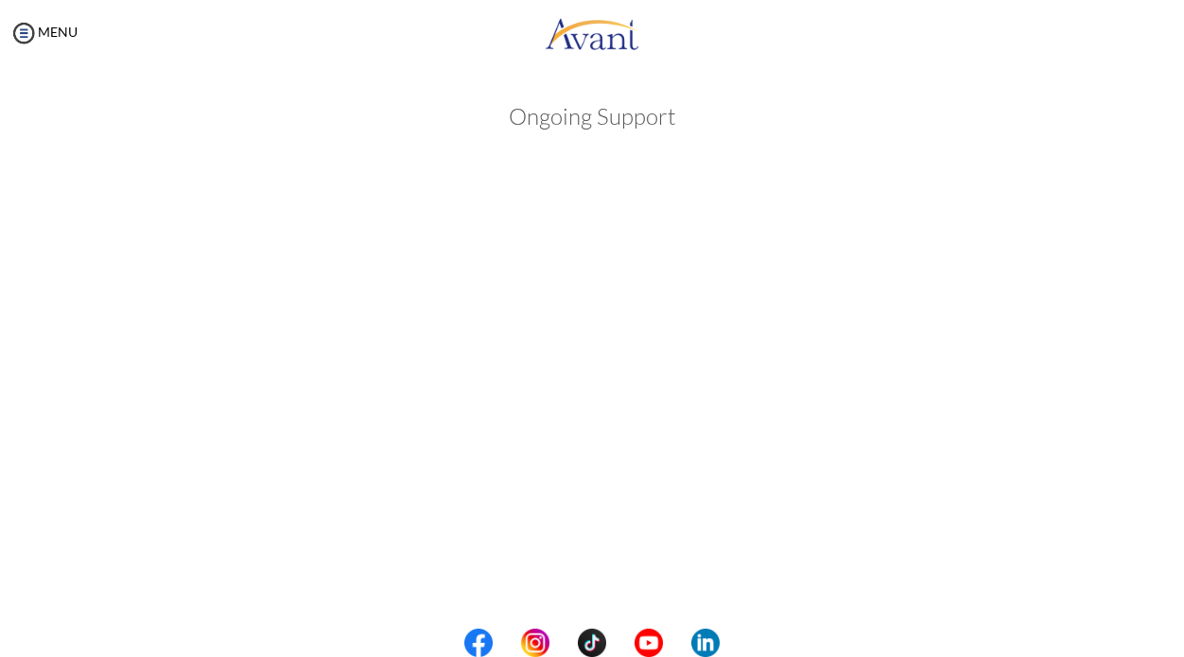
scroll to position [475, 0]
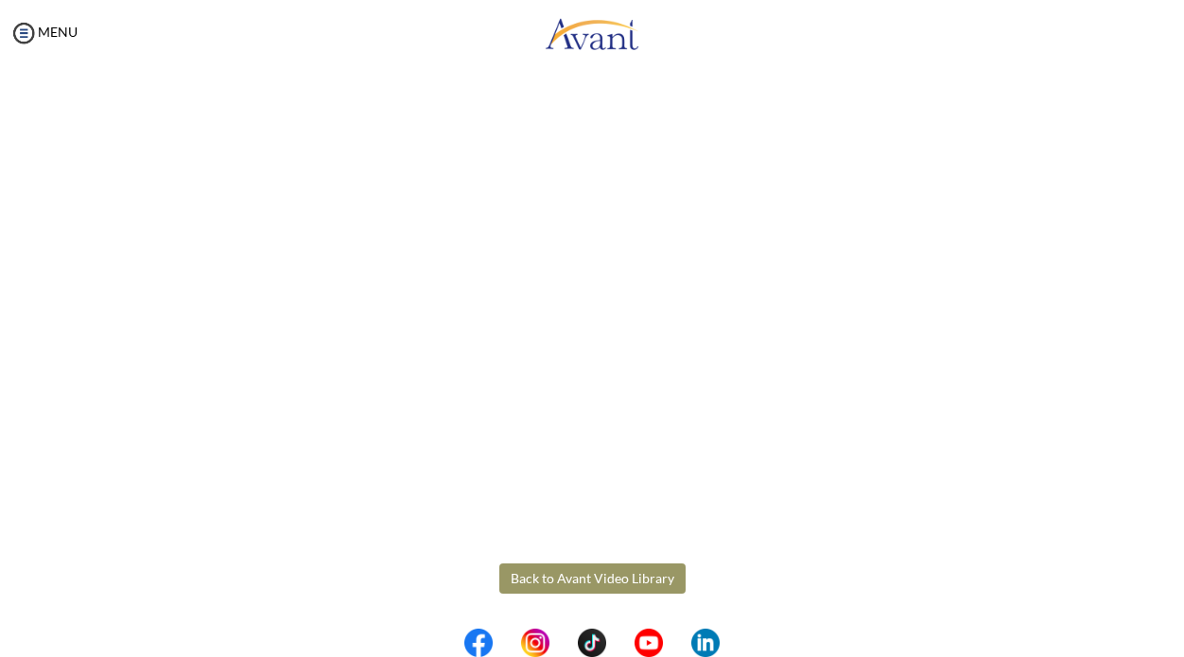
click at [574, 572] on button "Back to Avant Video Library" at bounding box center [592, 579] width 186 height 30
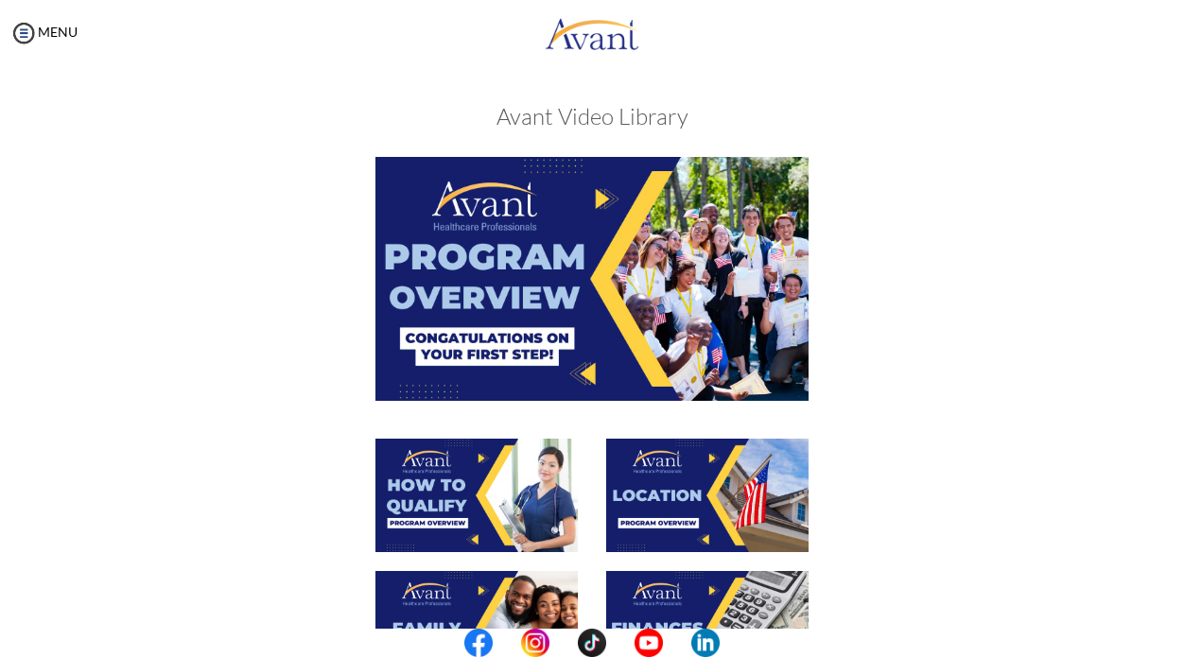
scroll to position [643, 0]
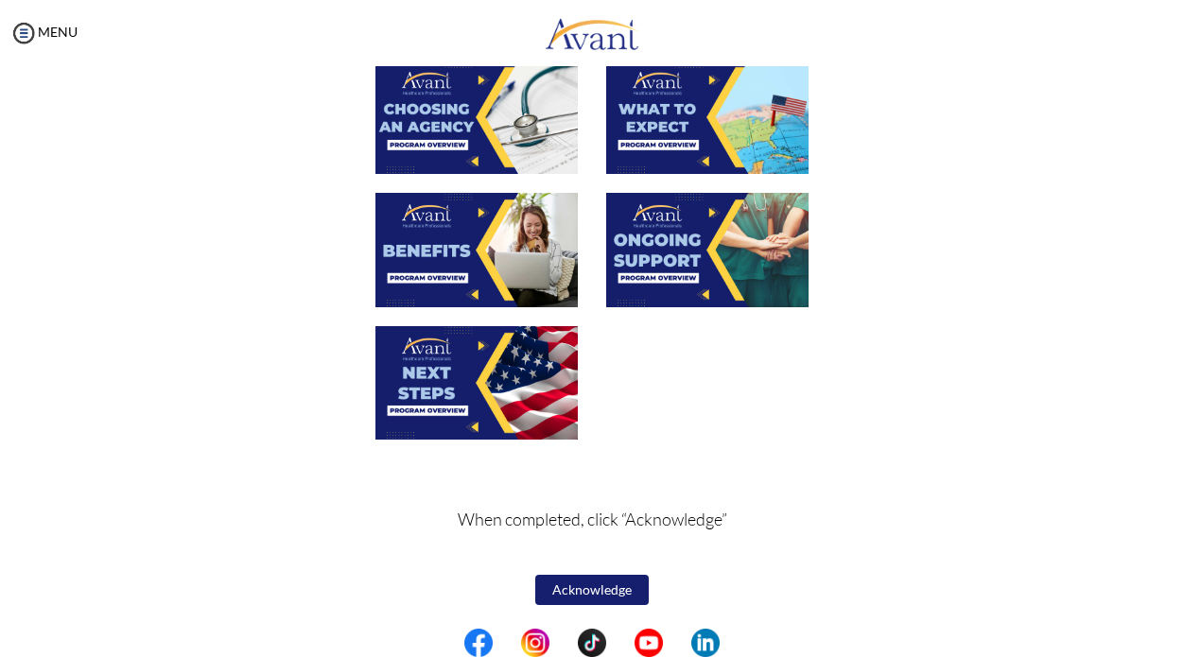
click at [667, 259] on img at bounding box center [707, 250] width 202 height 114
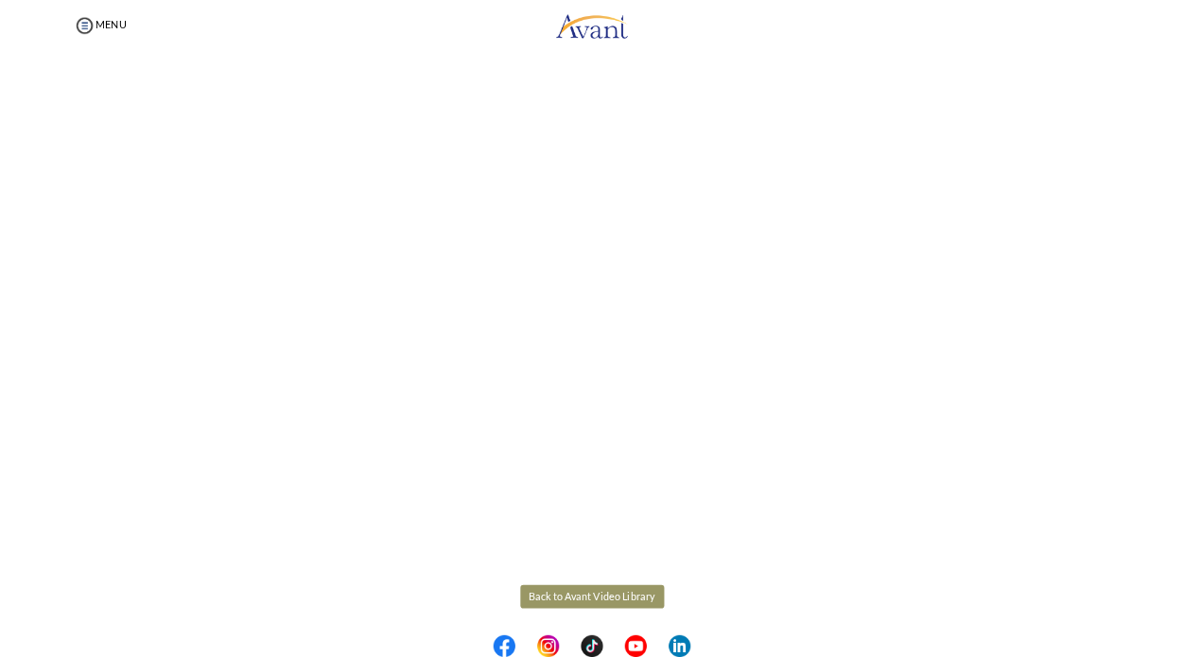
scroll to position [475, 0]
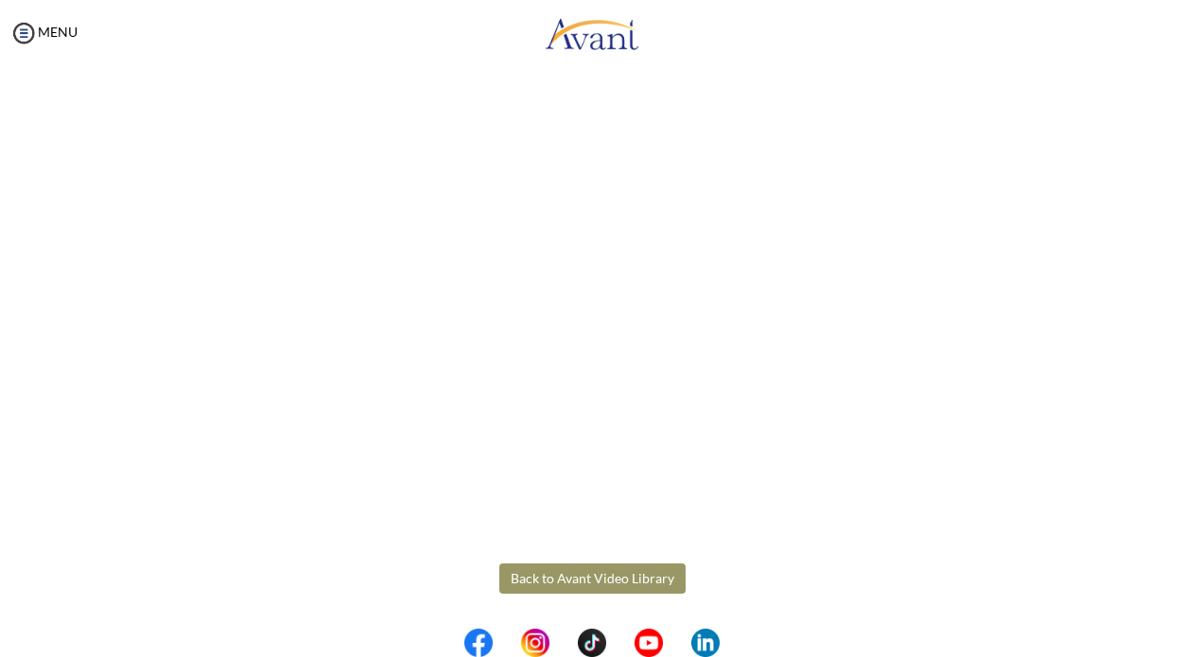
click at [531, 586] on body "Maintenance break. Please come back in 2 hours. MENU My Status What is the next…" at bounding box center [592, 328] width 1184 height 657
click at [531, 586] on button "Back to Avant Video Library" at bounding box center [592, 579] width 186 height 30
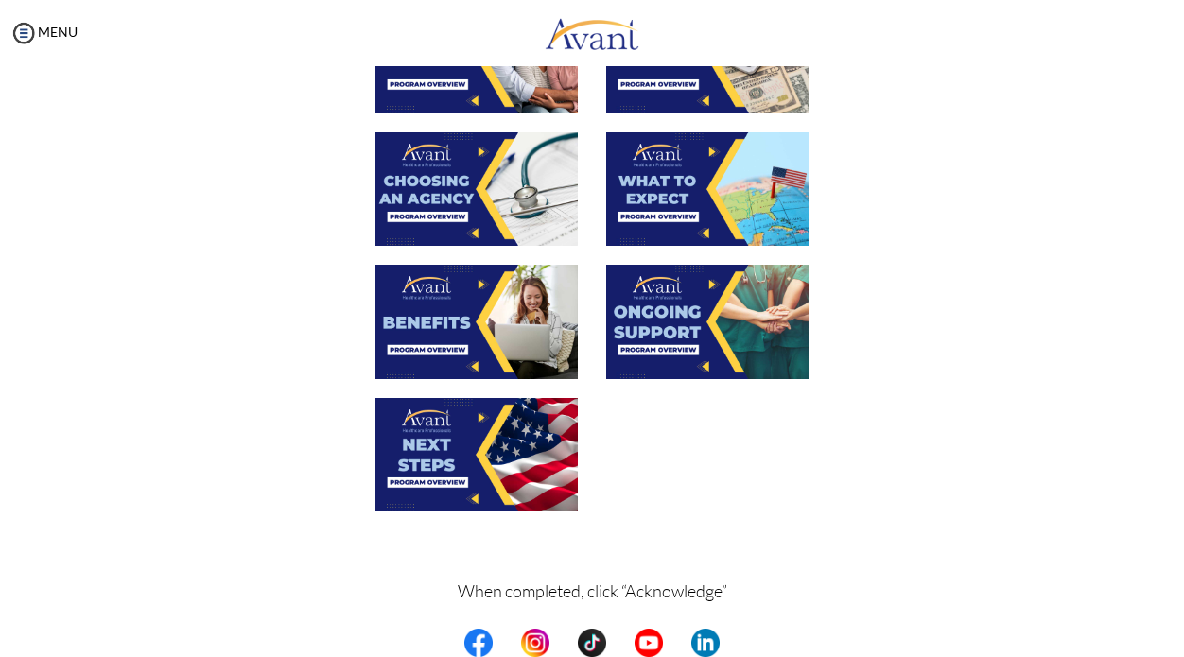
scroll to position [578, 0]
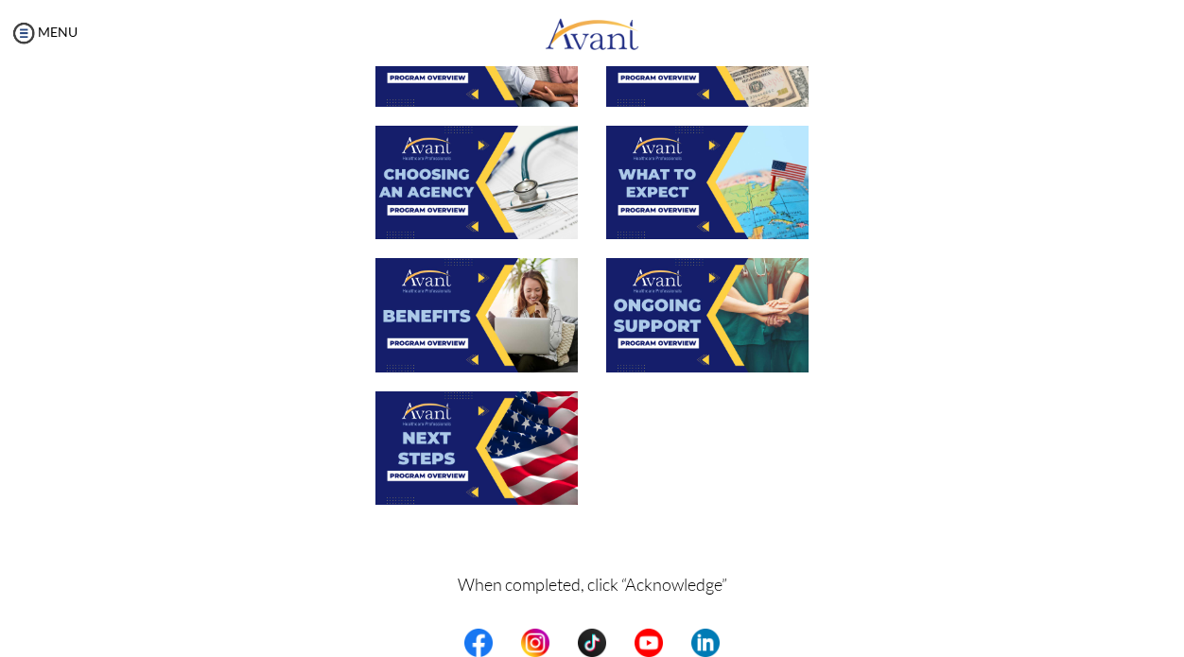
click at [433, 437] on img at bounding box center [477, 449] width 202 height 114
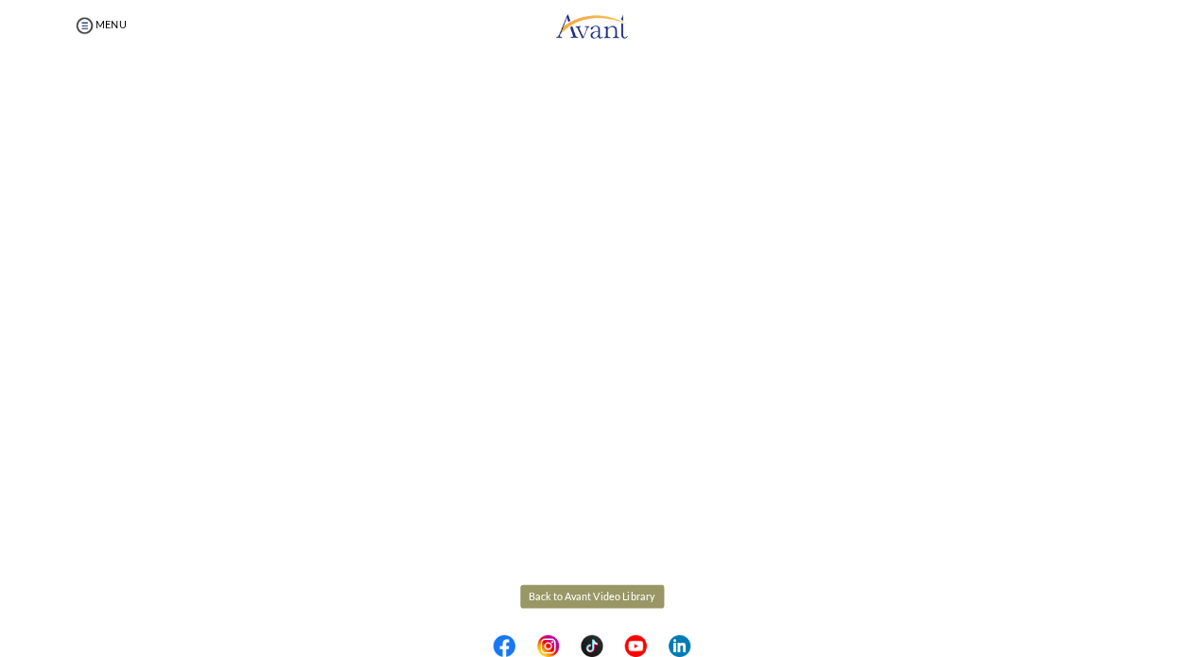
scroll to position [289, 0]
